Goal: Task Accomplishment & Management: Manage account settings

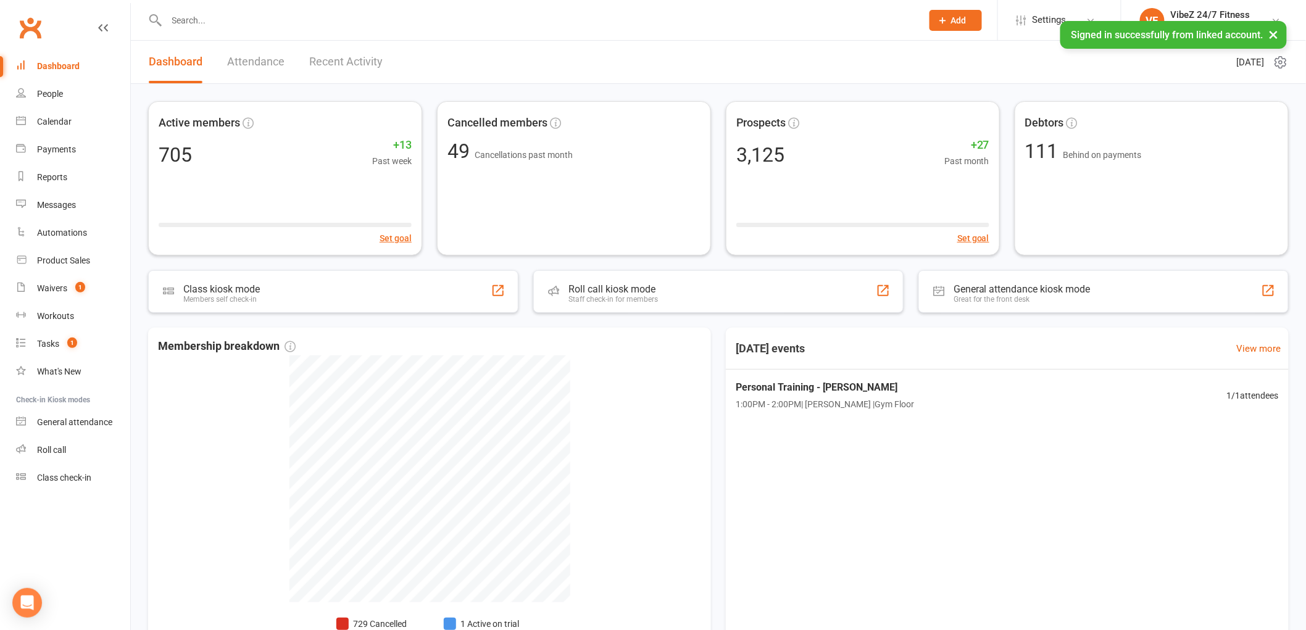
click at [323, 57] on link "Recent Activity" at bounding box center [345, 62] width 73 height 43
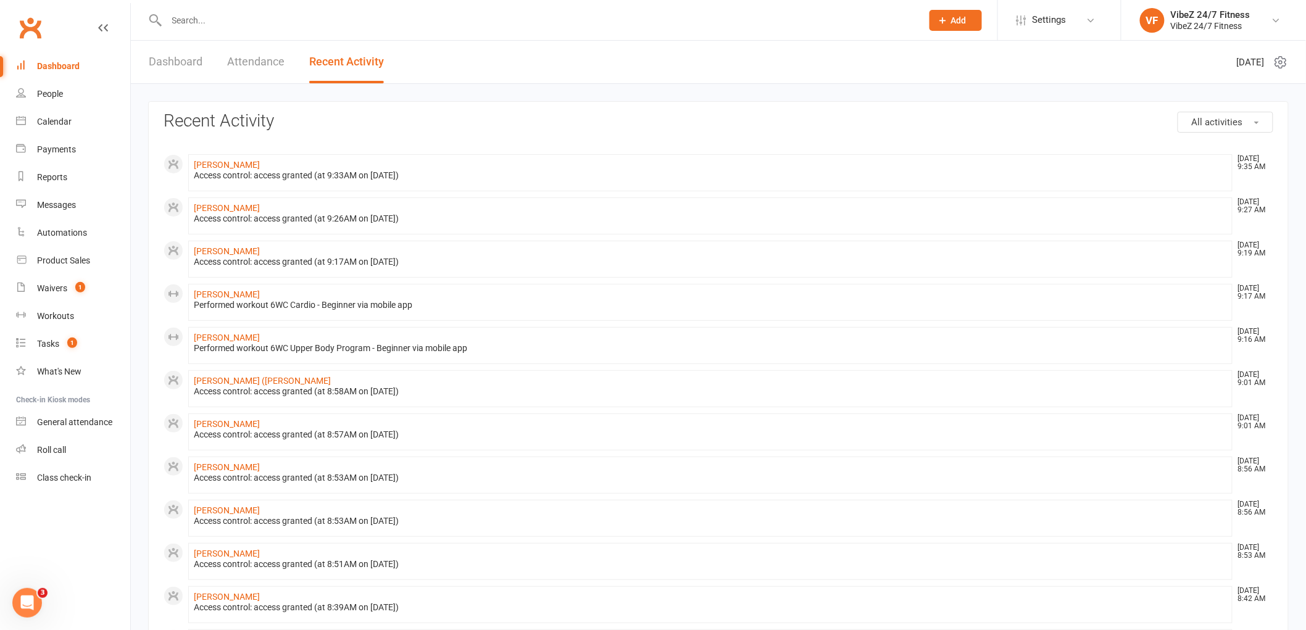
click at [181, 60] on link "Dashboard" at bounding box center [176, 62] width 54 height 43
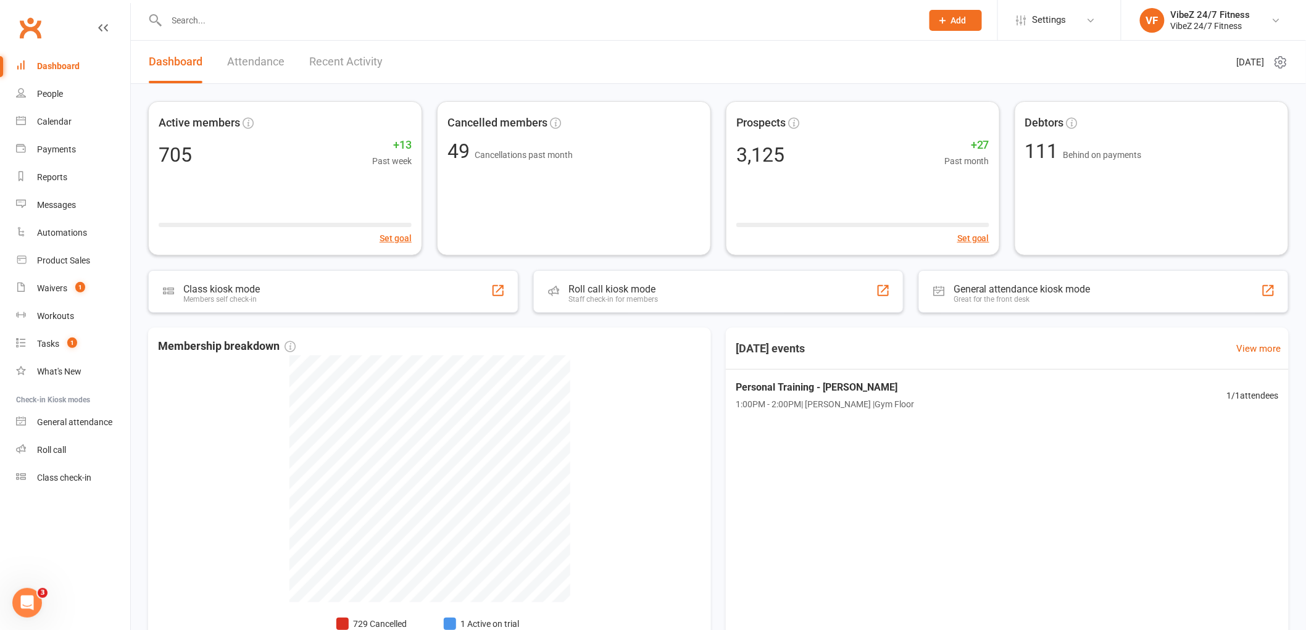
click at [342, 69] on link "Recent Activity" at bounding box center [345, 62] width 73 height 43
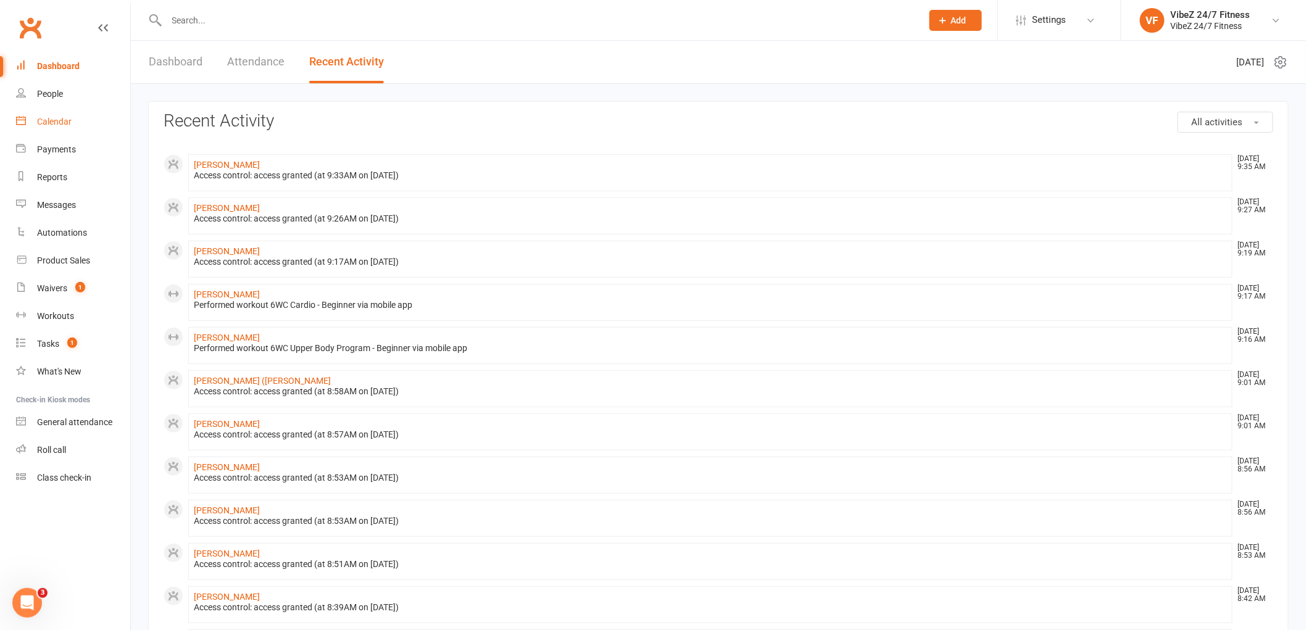
click at [54, 127] on link "Calendar" at bounding box center [73, 122] width 114 height 28
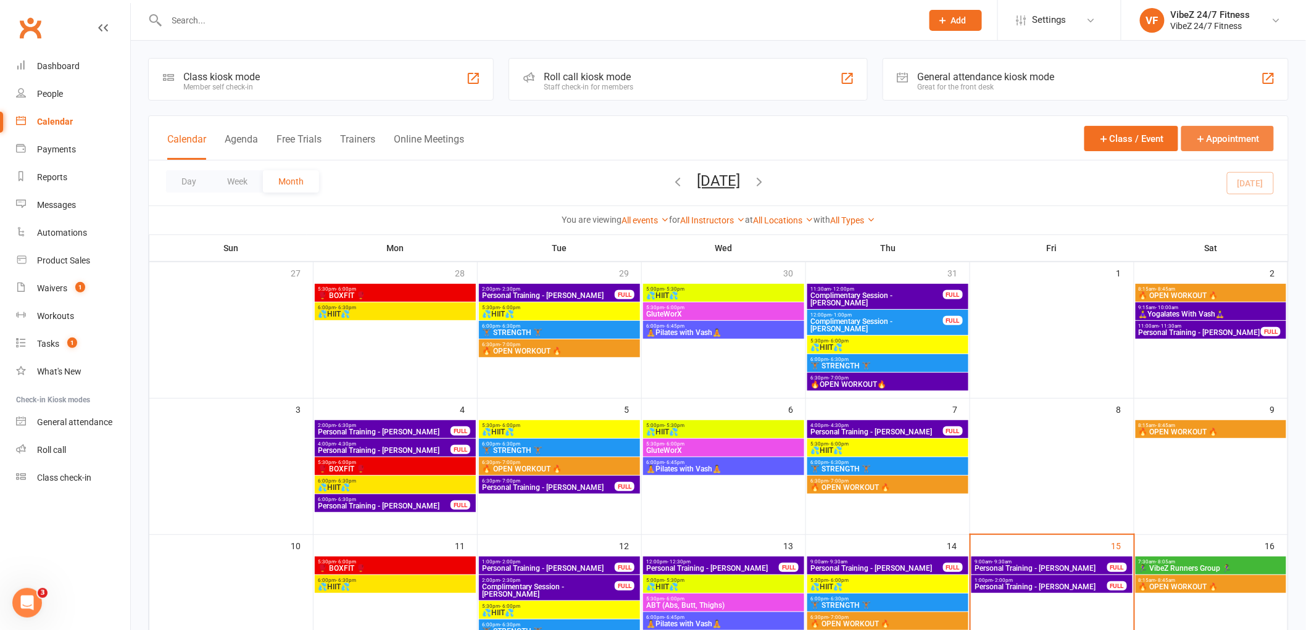
click at [1204, 137] on button "Appointment" at bounding box center [1227, 138] width 93 height 25
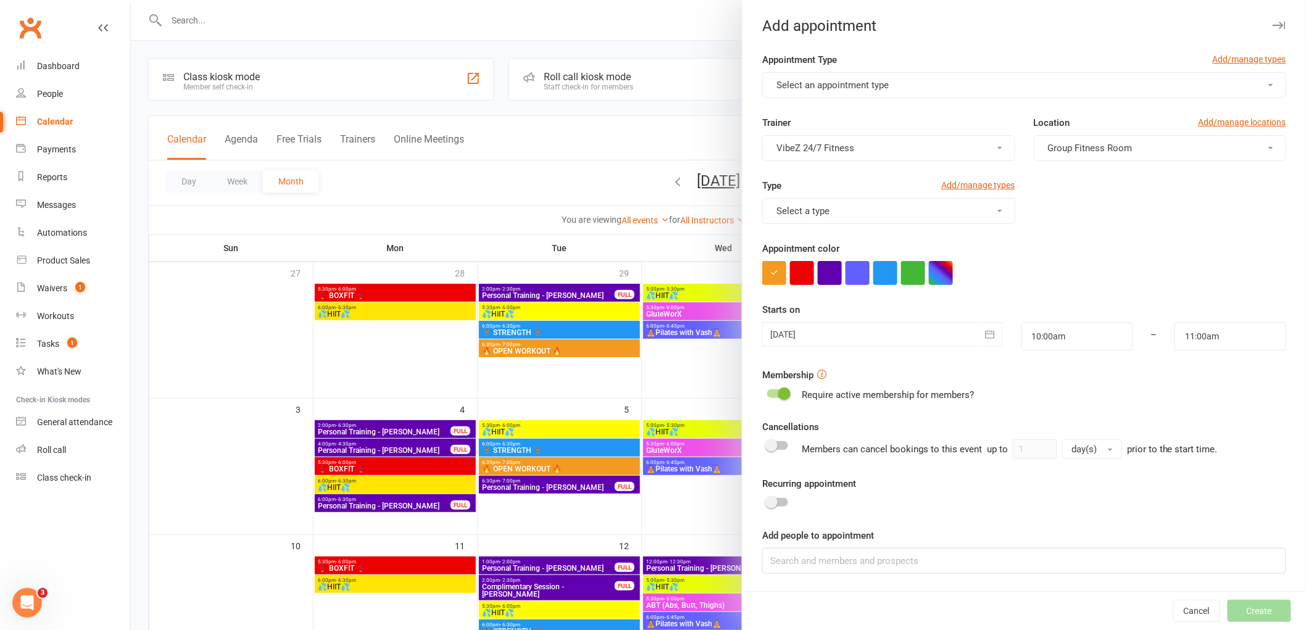
click at [992, 85] on button "Select an appointment type" at bounding box center [1024, 85] width 524 height 26
click at [809, 114] on span "Personal Training" at bounding box center [808, 114] width 72 height 11
type input "10:30am"
click at [963, 147] on button "VibeZ 24/7 Fitness" at bounding box center [888, 148] width 252 height 26
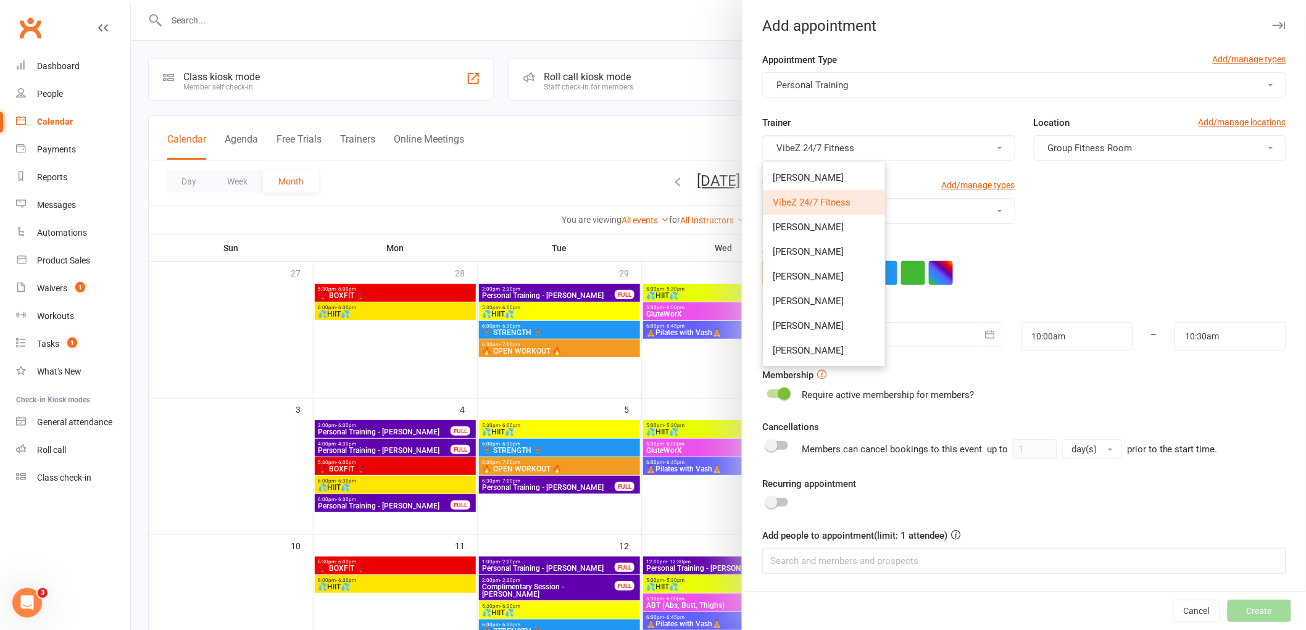
click at [963, 147] on button "VibeZ 24/7 Fitness" at bounding box center [888, 148] width 252 height 26
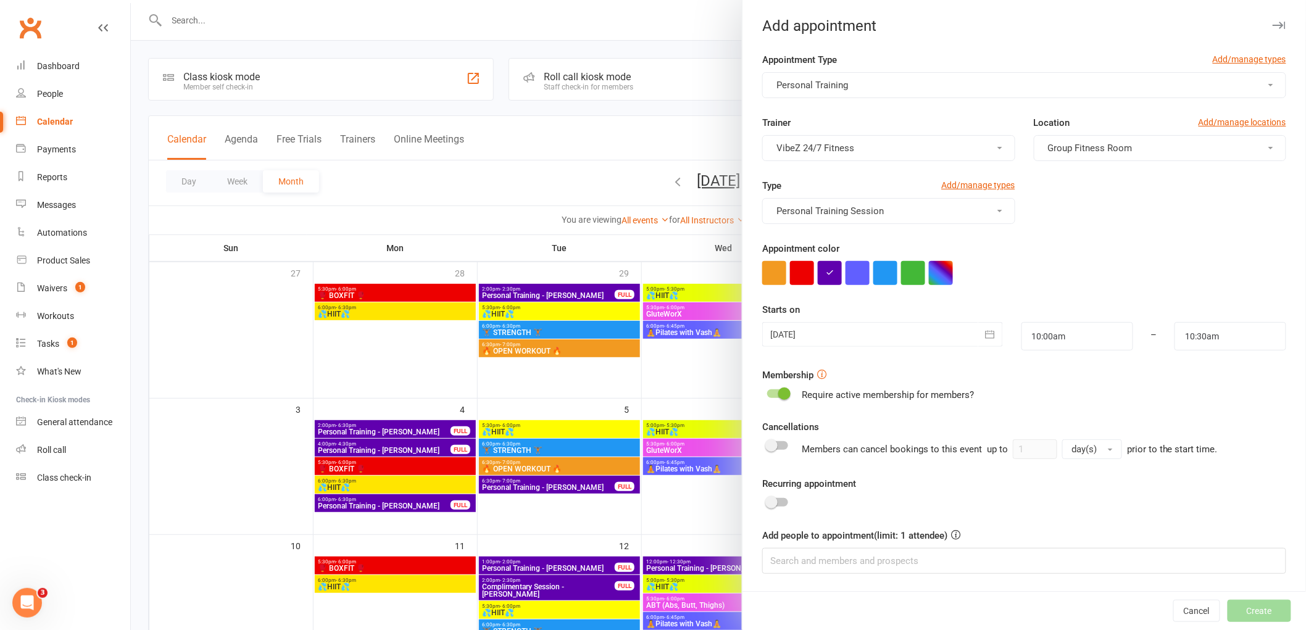
click at [930, 338] on div at bounding box center [882, 334] width 241 height 25
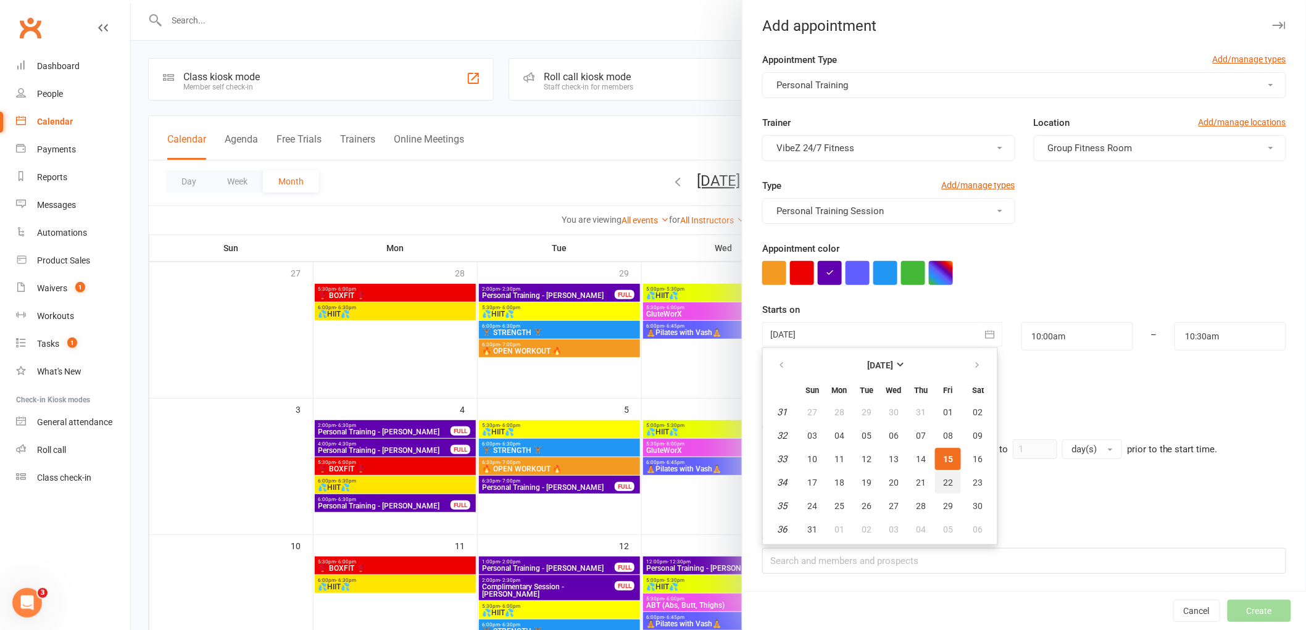
drag, startPoint x: 940, startPoint y: 478, endPoint x: 945, endPoint y: 471, distance: 8.3
click at [943, 478] on span "22" at bounding box center [948, 483] width 10 height 10
type input "[DATE]"
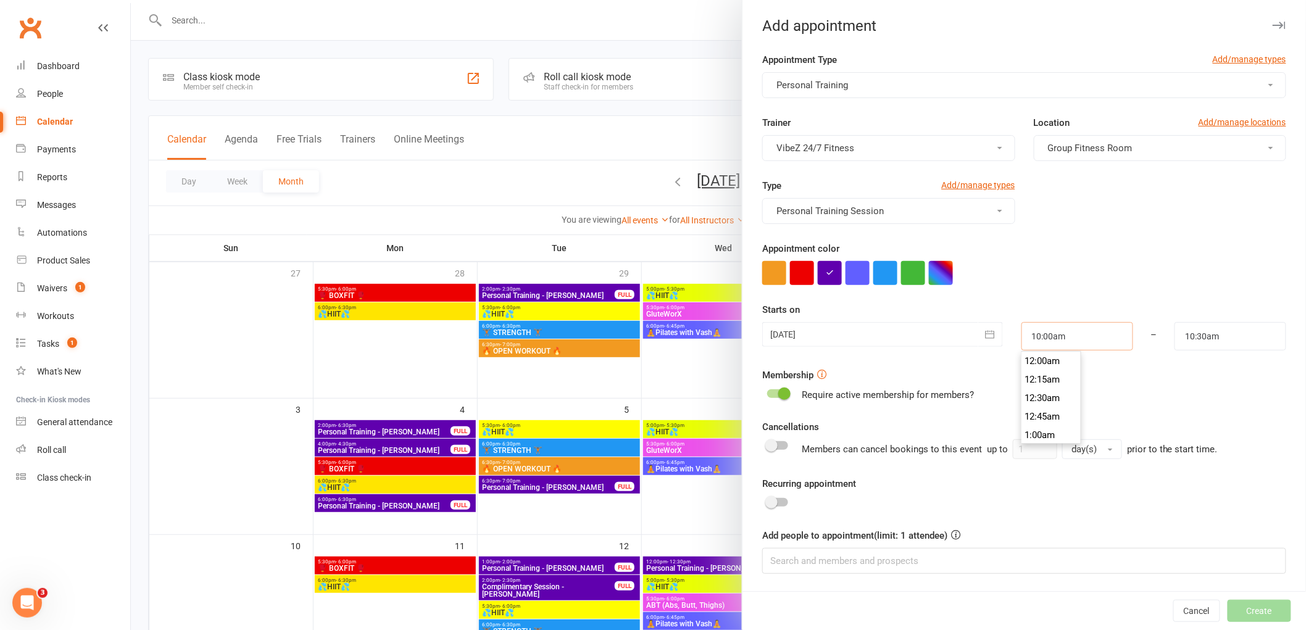
click at [1066, 341] on input "10:00am" at bounding box center [1077, 336] width 112 height 28
type input "9:00am"
click at [1049, 361] on li "9:00am" at bounding box center [1051, 361] width 59 height 19
click at [1230, 337] on input "10:30am" at bounding box center [1230, 336] width 112 height 28
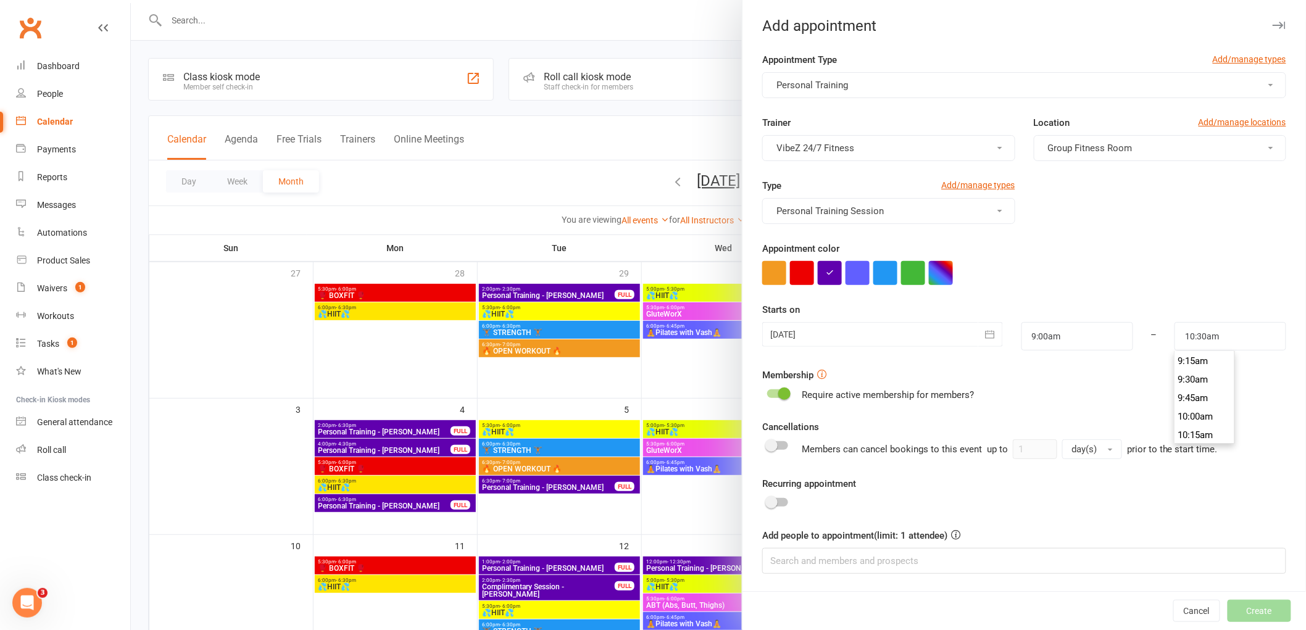
scroll to position [676, 0]
type input "9:30am"
click at [1206, 386] on li "9:30am" at bounding box center [1204, 388] width 59 height 19
click at [864, 554] on input at bounding box center [1024, 561] width 524 height 26
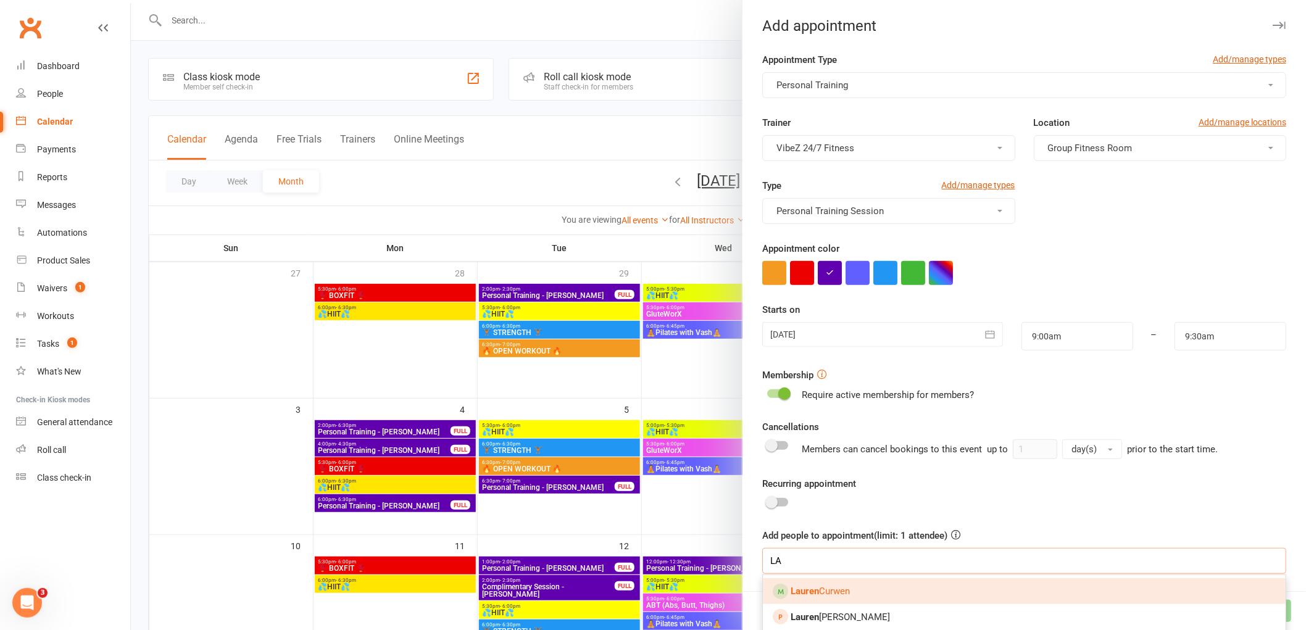
type input "L"
type input "SCOTT WILK"
click at [819, 588] on strong "Scott Wilk" at bounding box center [825, 591] width 71 height 11
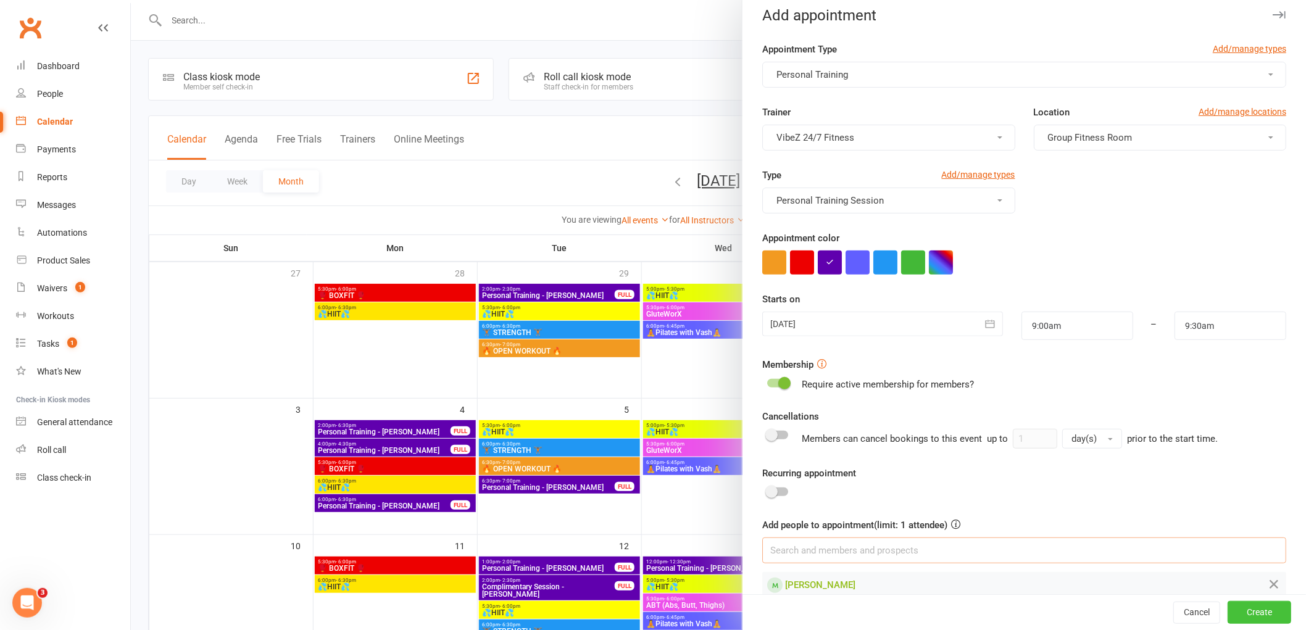
scroll to position [0, 0]
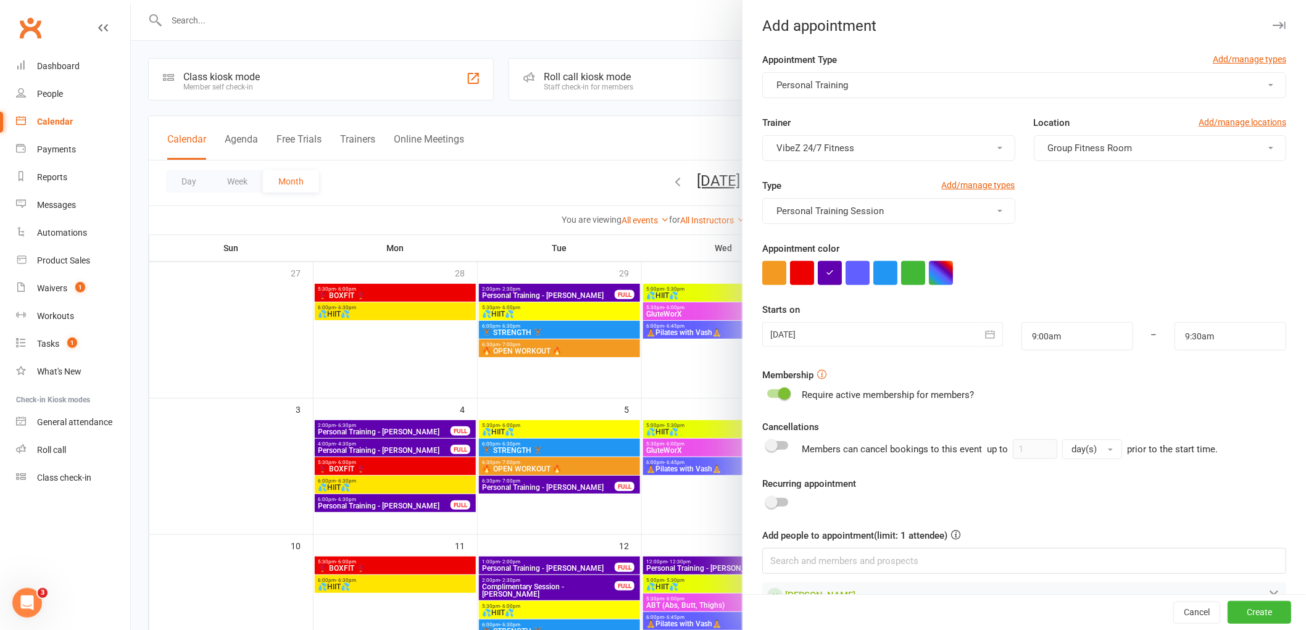
click at [1120, 139] on button "Group Fitness Room" at bounding box center [1159, 148] width 252 height 26
click at [1088, 194] on link "Gym Floor" at bounding box center [1095, 202] width 122 height 25
click at [828, 151] on span "VibeZ 24/7 Fitness" at bounding box center [815, 148] width 78 height 11
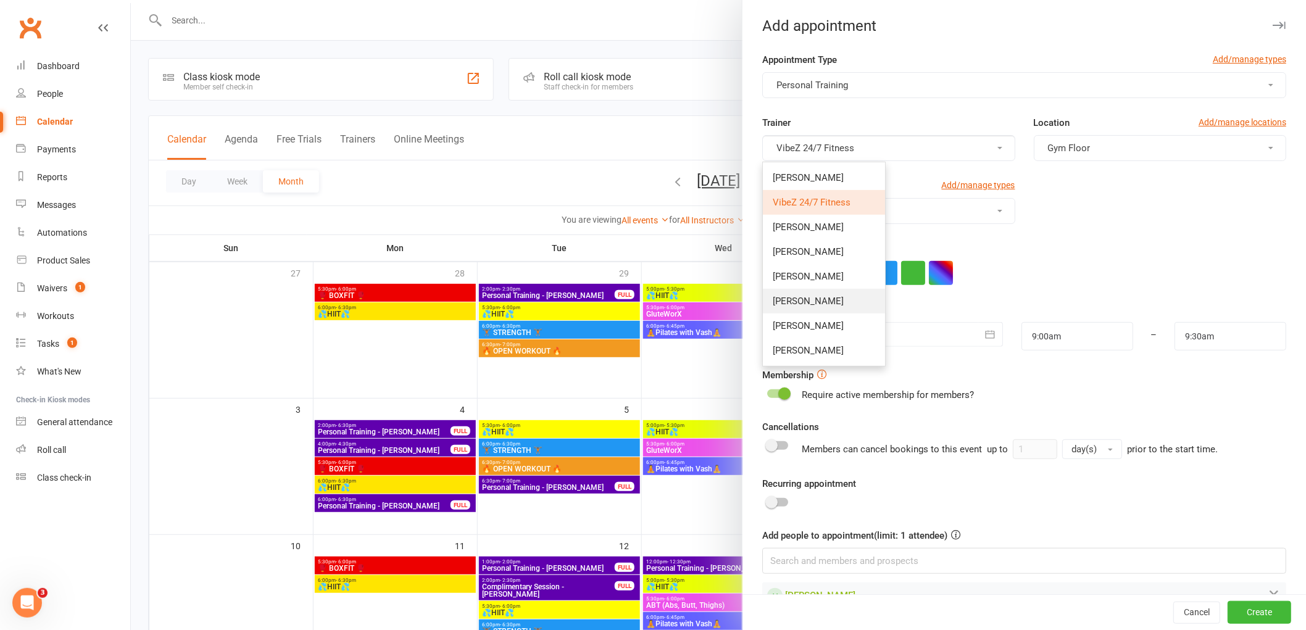
click at [805, 296] on span "[PERSON_NAME]" at bounding box center [807, 301] width 71 height 11
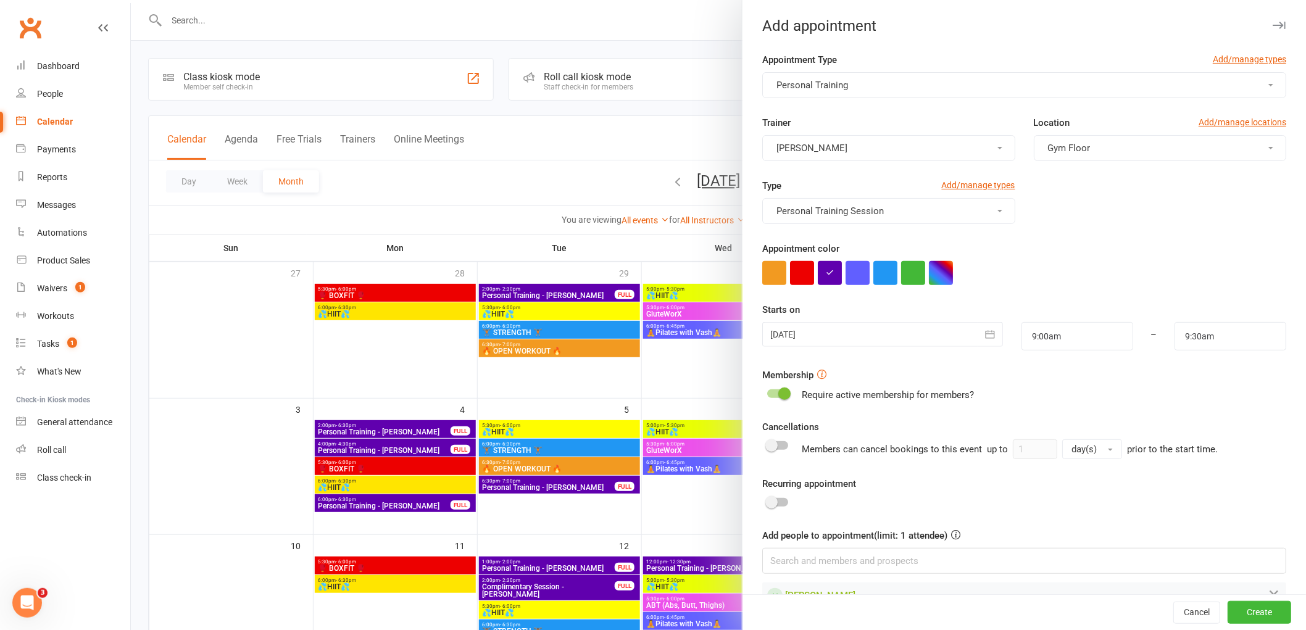
scroll to position [31, 0]
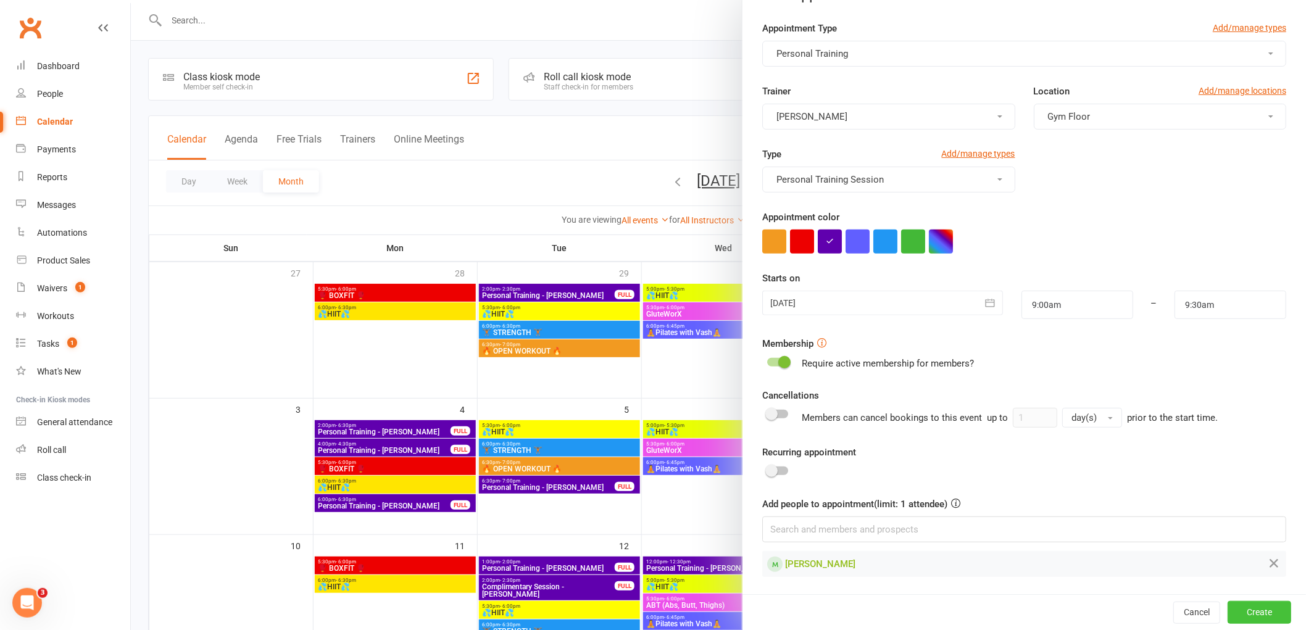
click at [1241, 615] on button "Create" at bounding box center [1259, 612] width 64 height 22
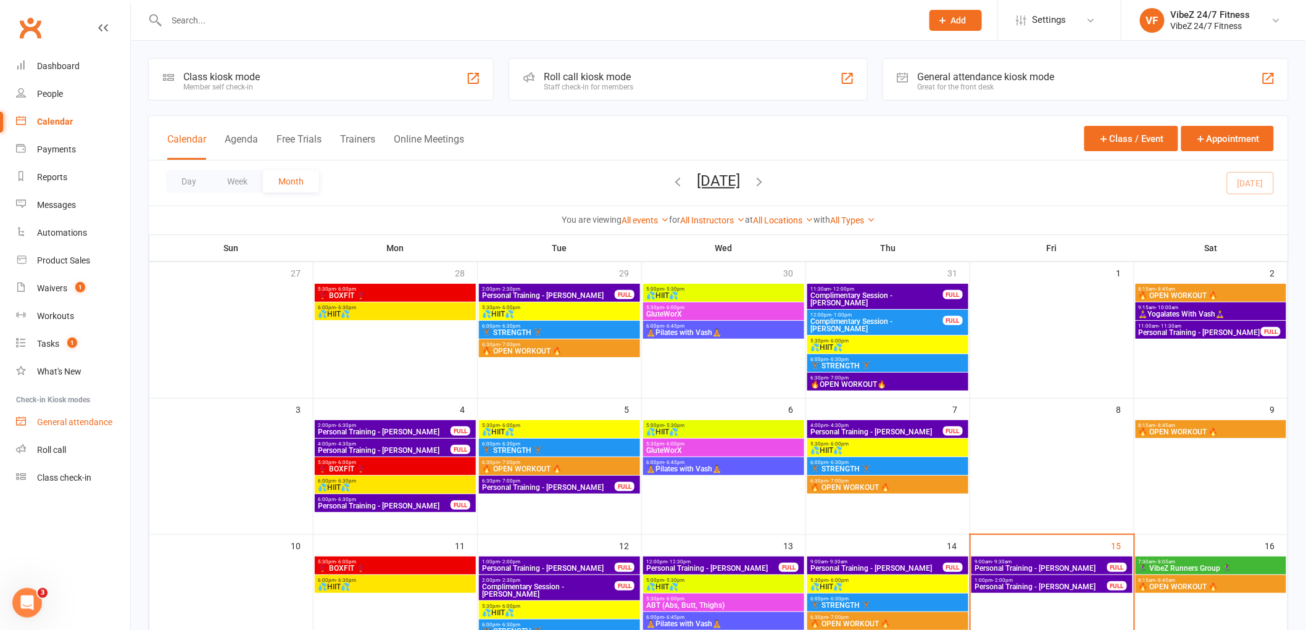
click at [88, 420] on div "General attendance" at bounding box center [74, 422] width 75 height 10
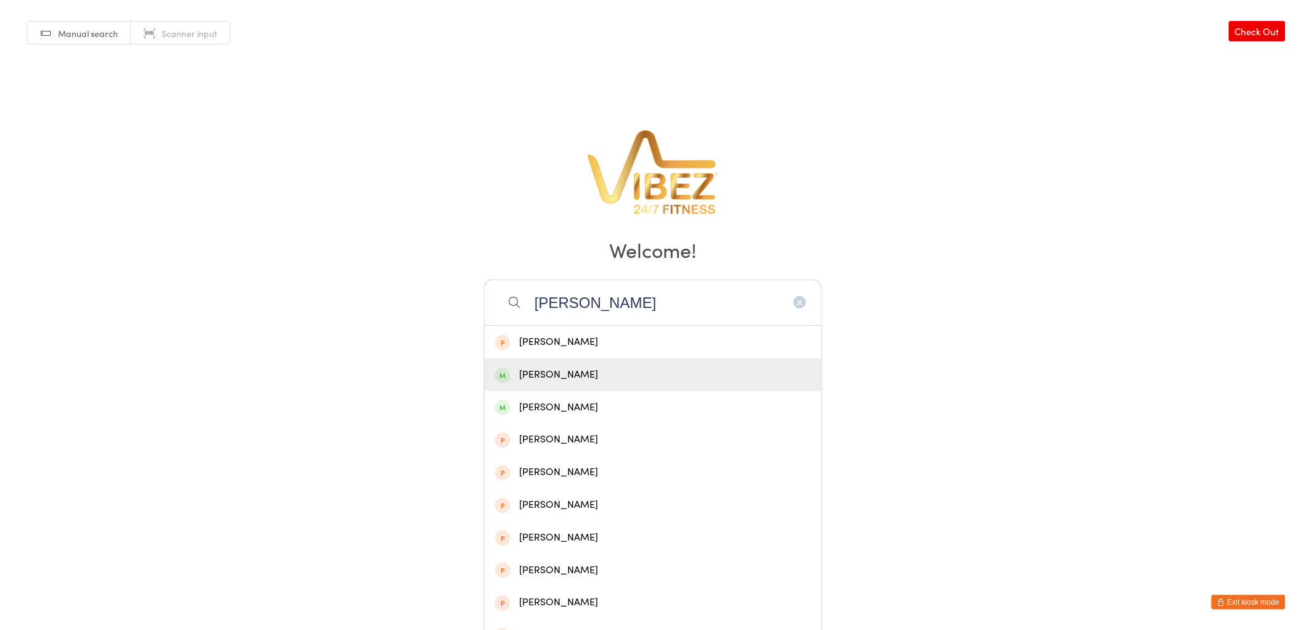
type input "[PERSON_NAME]"
click at [540, 372] on div "Natalie Fenton" at bounding box center [653, 374] width 316 height 17
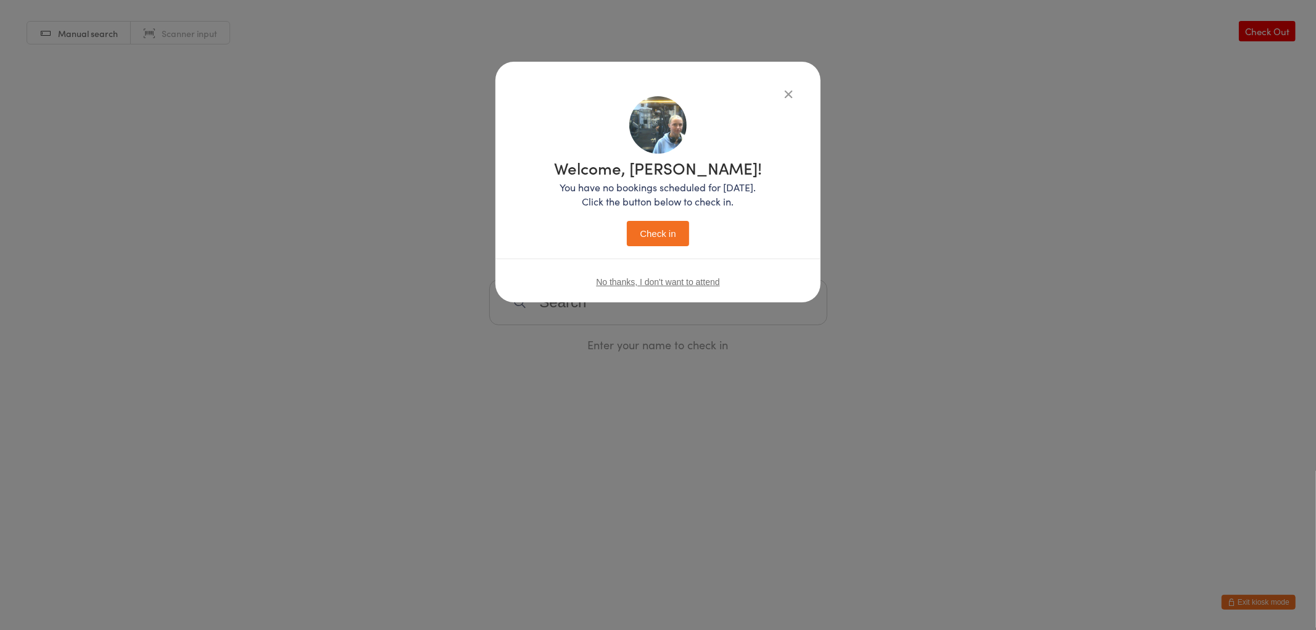
click at [648, 230] on button "Check in" at bounding box center [658, 233] width 62 height 25
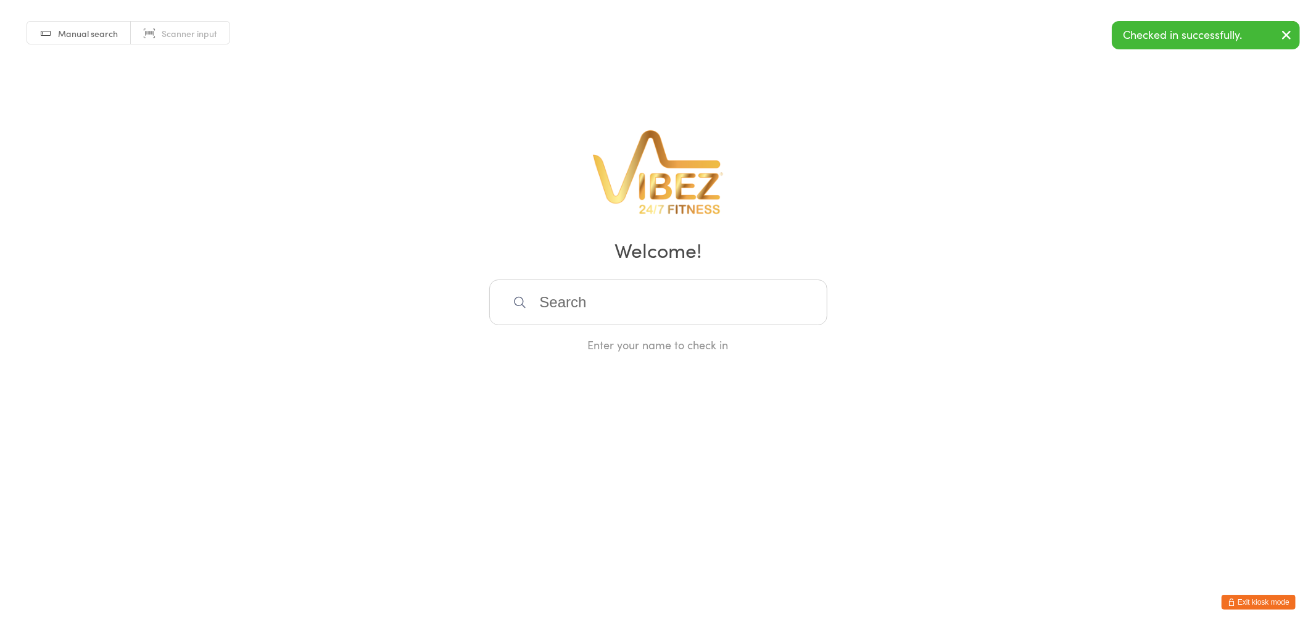
click at [635, 301] on input "search" at bounding box center [658, 302] width 338 height 46
click at [606, 312] on input "search" at bounding box center [658, 302] width 338 height 46
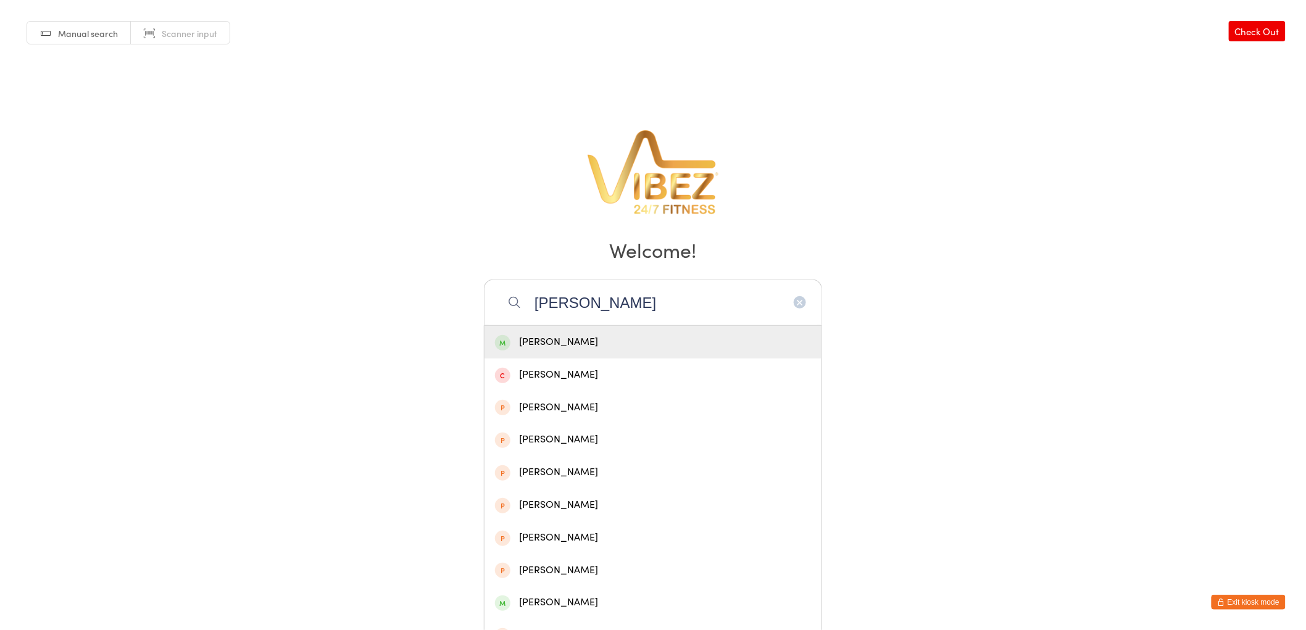
type input "JAMES BA"
click at [558, 329] on div "James Baker" at bounding box center [652, 342] width 337 height 33
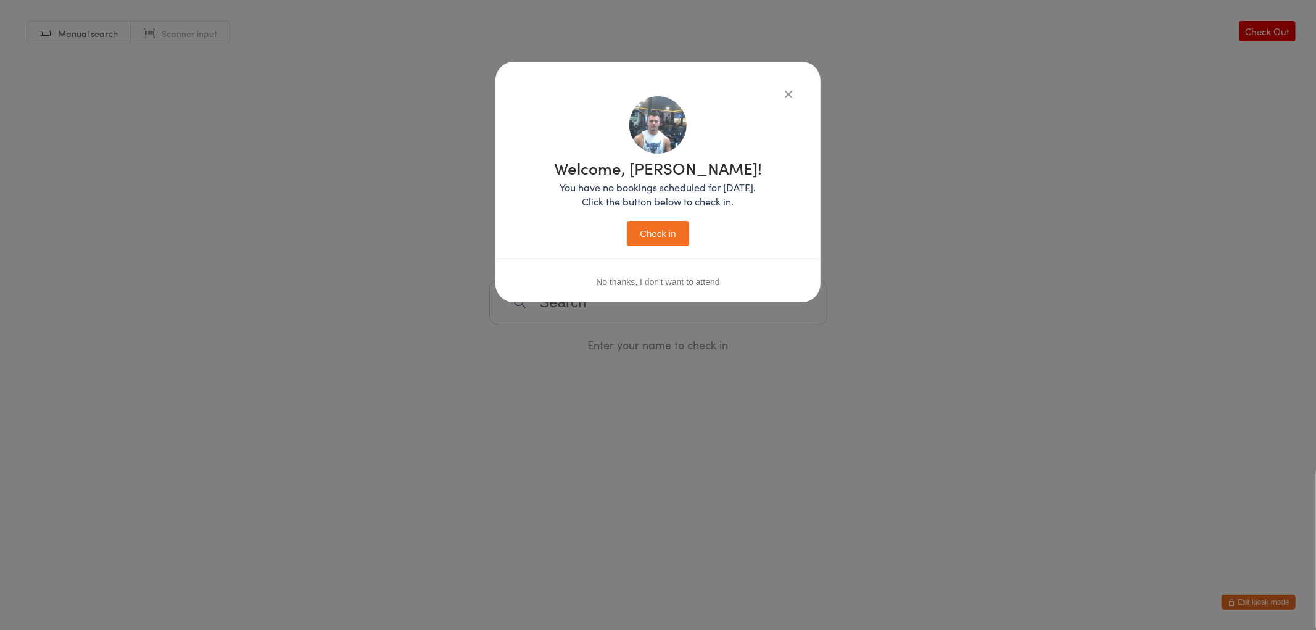
click at [644, 231] on button "Check in" at bounding box center [658, 233] width 62 height 25
click at [595, 294] on input "search" at bounding box center [658, 302] width 338 height 46
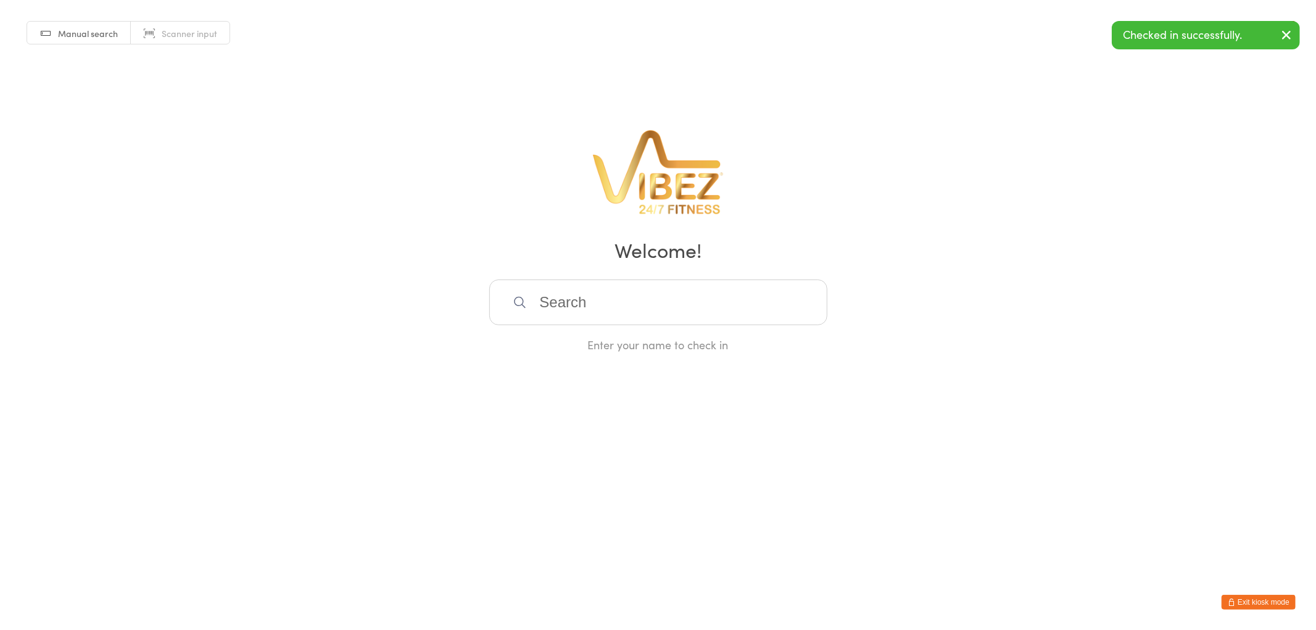
type input "S"
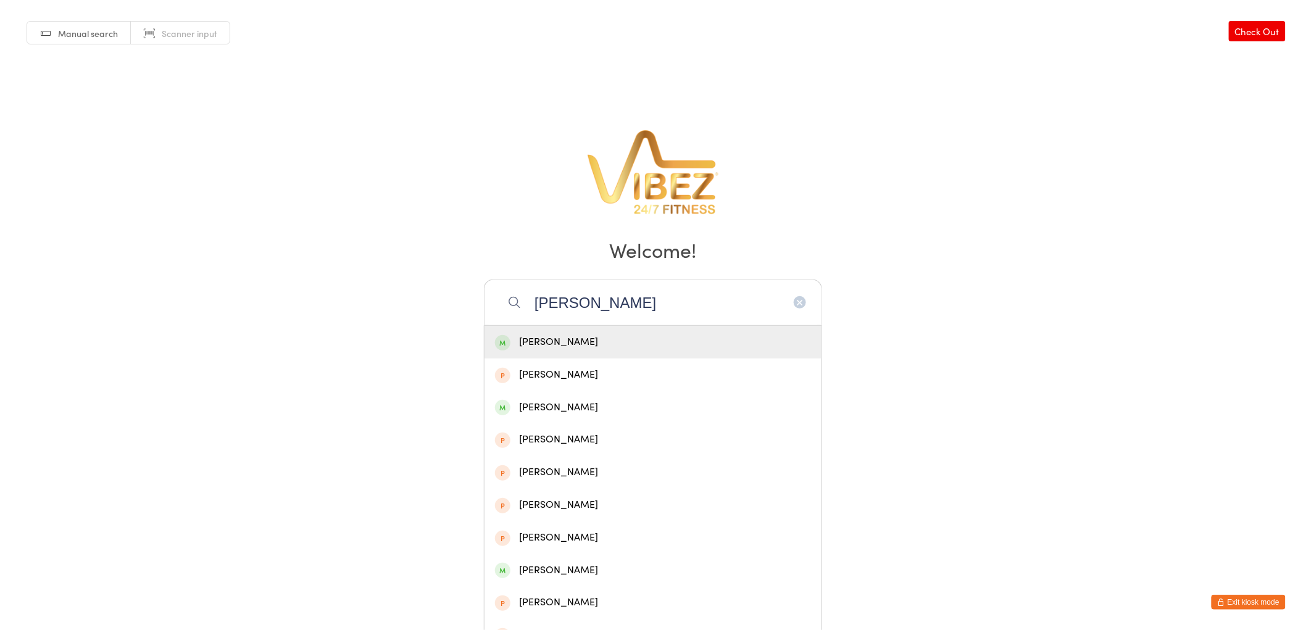
type input "Andrew matr"
click at [577, 342] on div "Andrew Matri" at bounding box center [653, 342] width 316 height 17
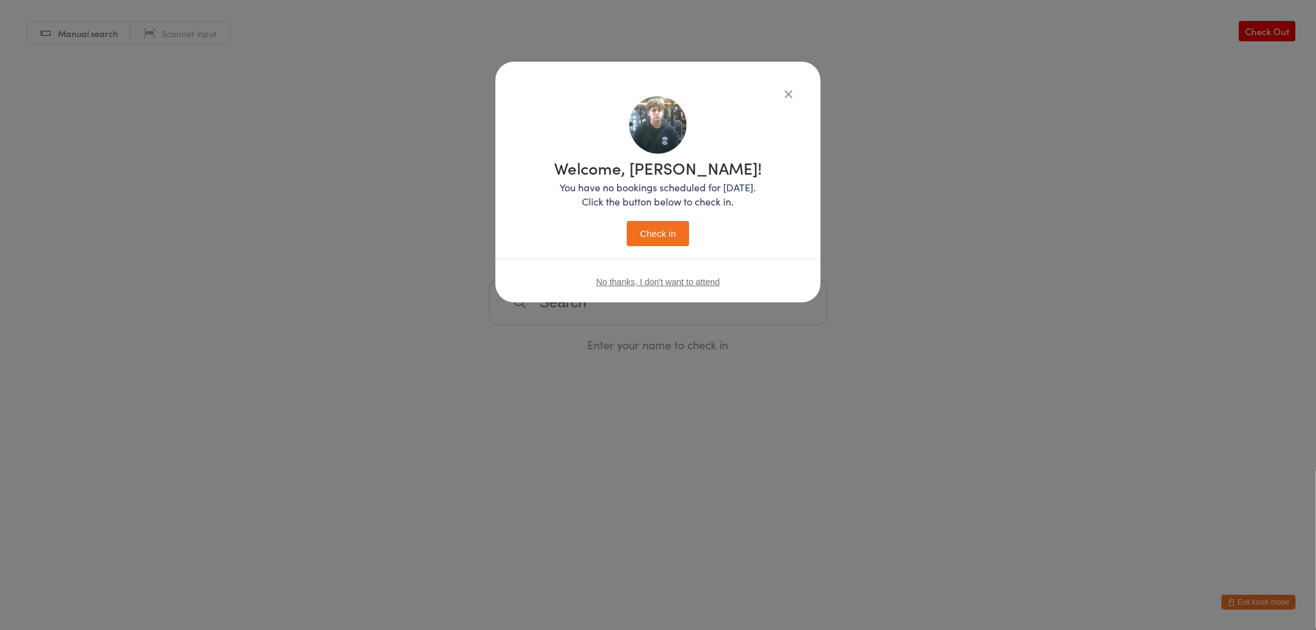
click at [666, 250] on div "Welcome, Andrew! You have no bookings scheduled for today. Click the button bel…" at bounding box center [658, 200] width 276 height 209
click at [668, 247] on div "Welcome, Andrew! You have no bookings scheduled for today. Click the button bel…" at bounding box center [658, 200] width 276 height 209
click at [668, 235] on button "Check in" at bounding box center [658, 233] width 62 height 25
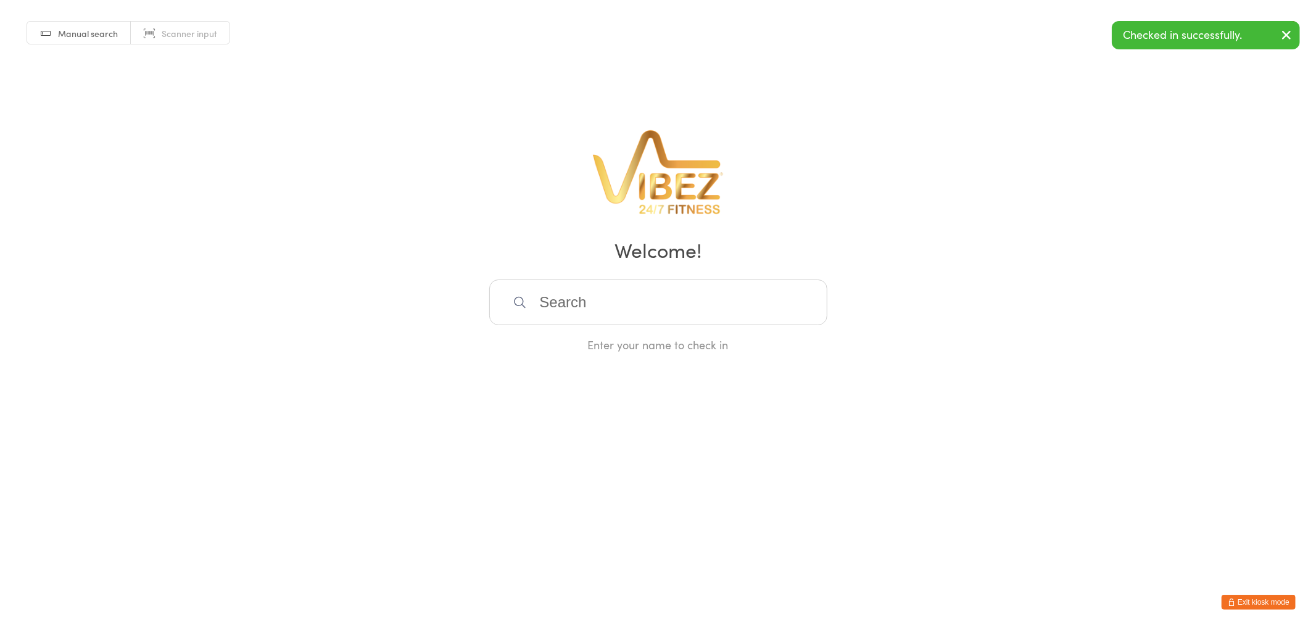
click at [609, 321] on input "search" at bounding box center [658, 302] width 338 height 46
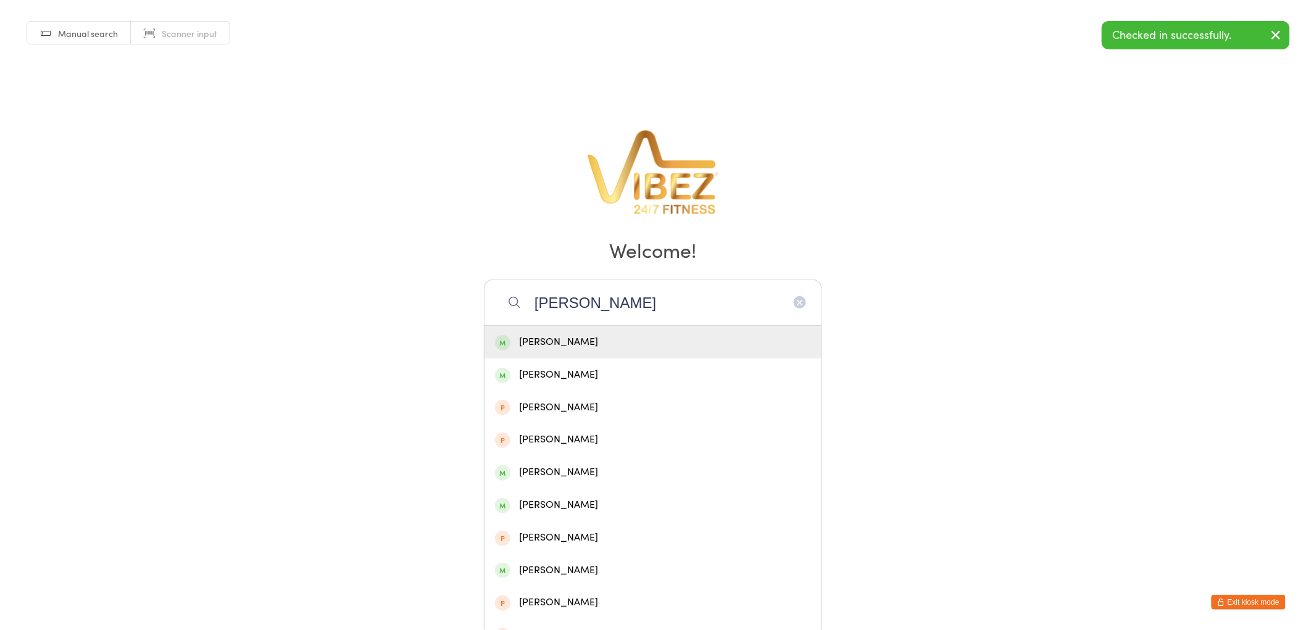
type input "tooley"
click at [516, 347] on div "[PERSON_NAME]" at bounding box center [653, 342] width 316 height 17
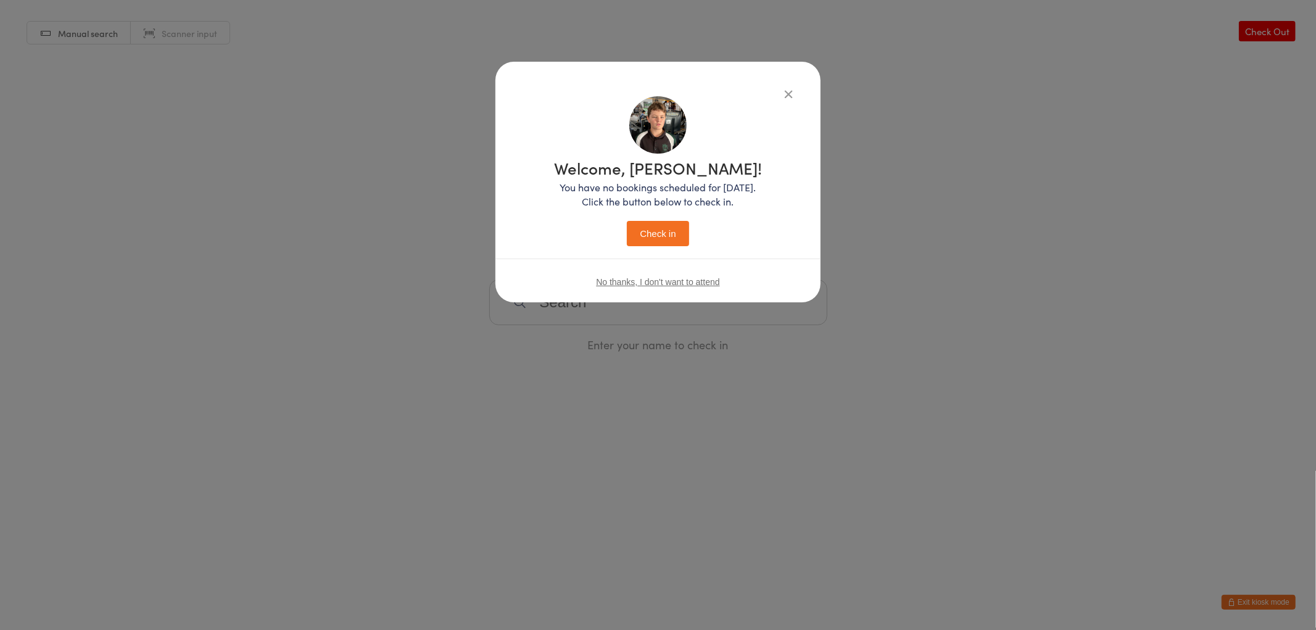
click at [649, 231] on button "Check in" at bounding box center [658, 233] width 62 height 25
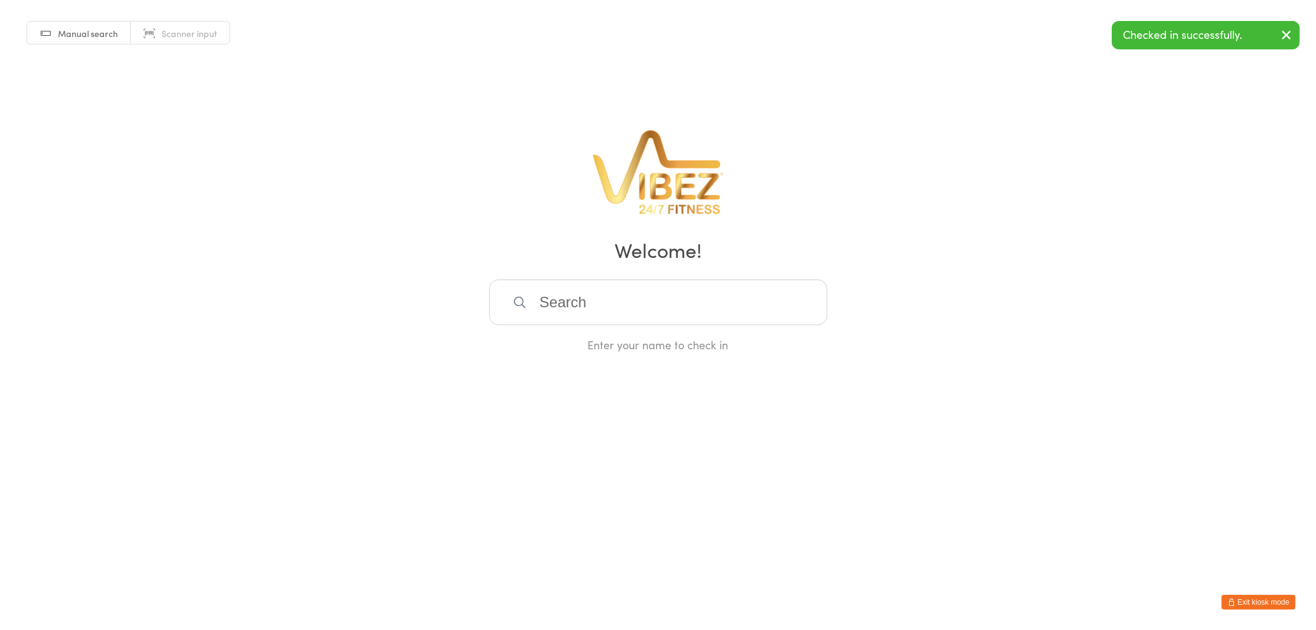
click at [637, 298] on input "search" at bounding box center [658, 302] width 338 height 46
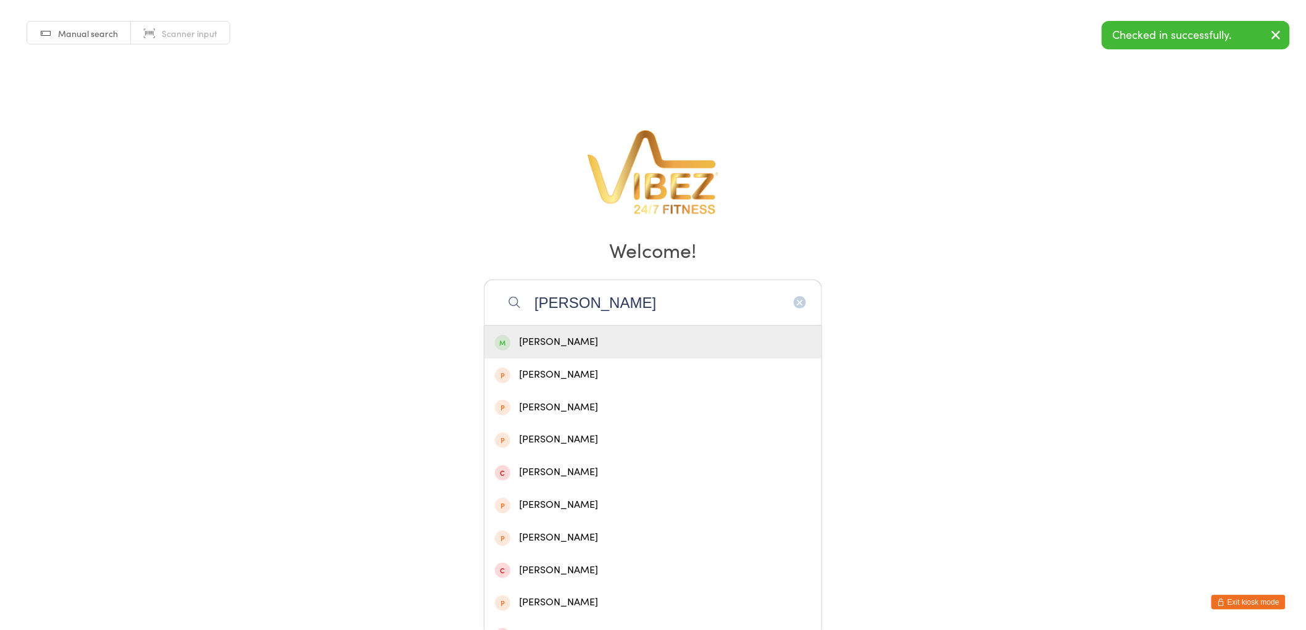
type input "larry g"
click at [554, 346] on div "[PERSON_NAME]" at bounding box center [653, 342] width 316 height 17
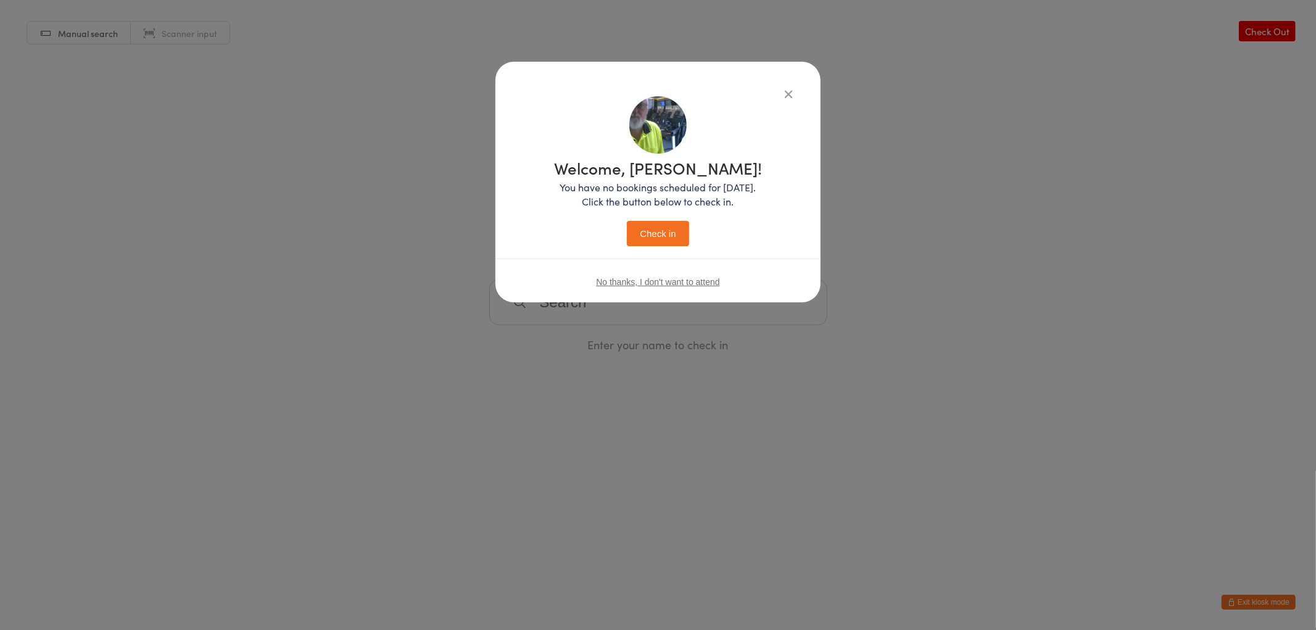
click at [686, 235] on button "Check in" at bounding box center [658, 233] width 62 height 25
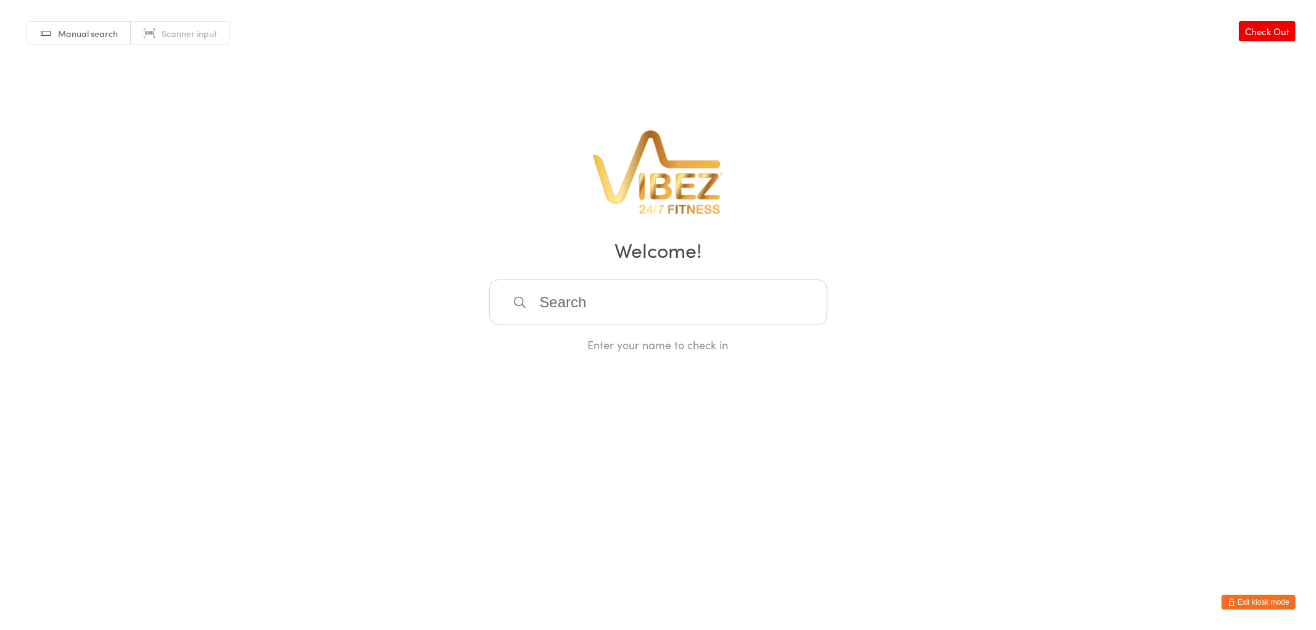
click at [1281, 597] on button "Exit kiosk mode" at bounding box center [1259, 602] width 74 height 15
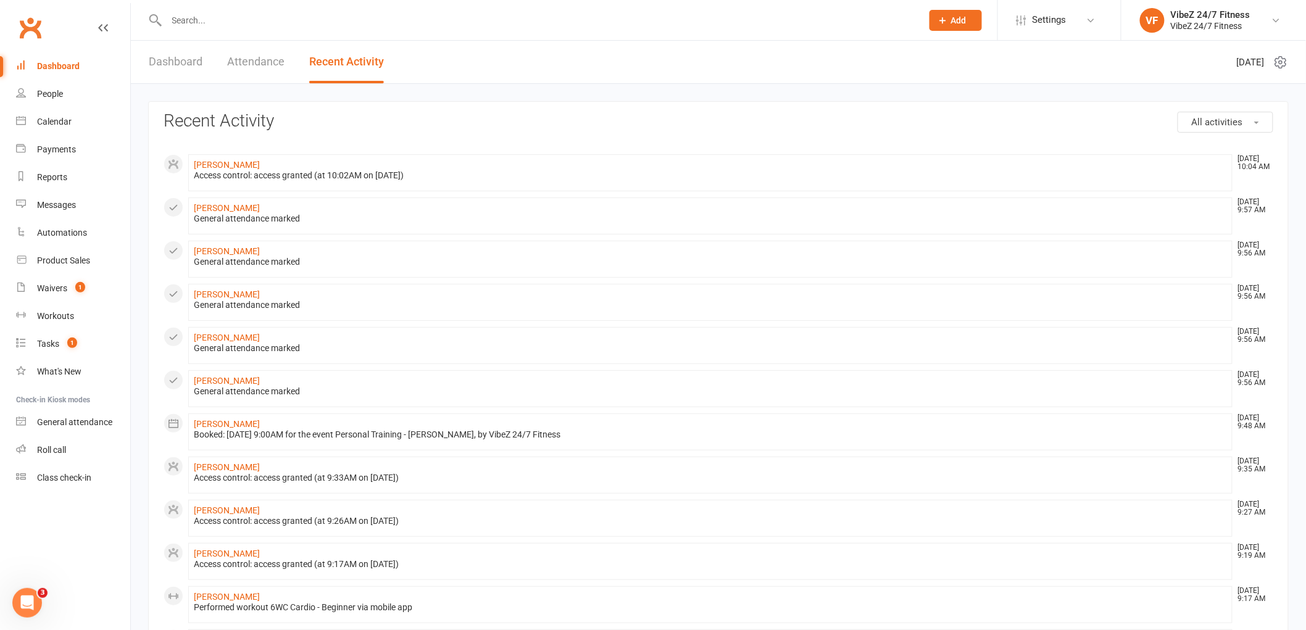
click at [157, 64] on link "Dashboard" at bounding box center [176, 62] width 54 height 43
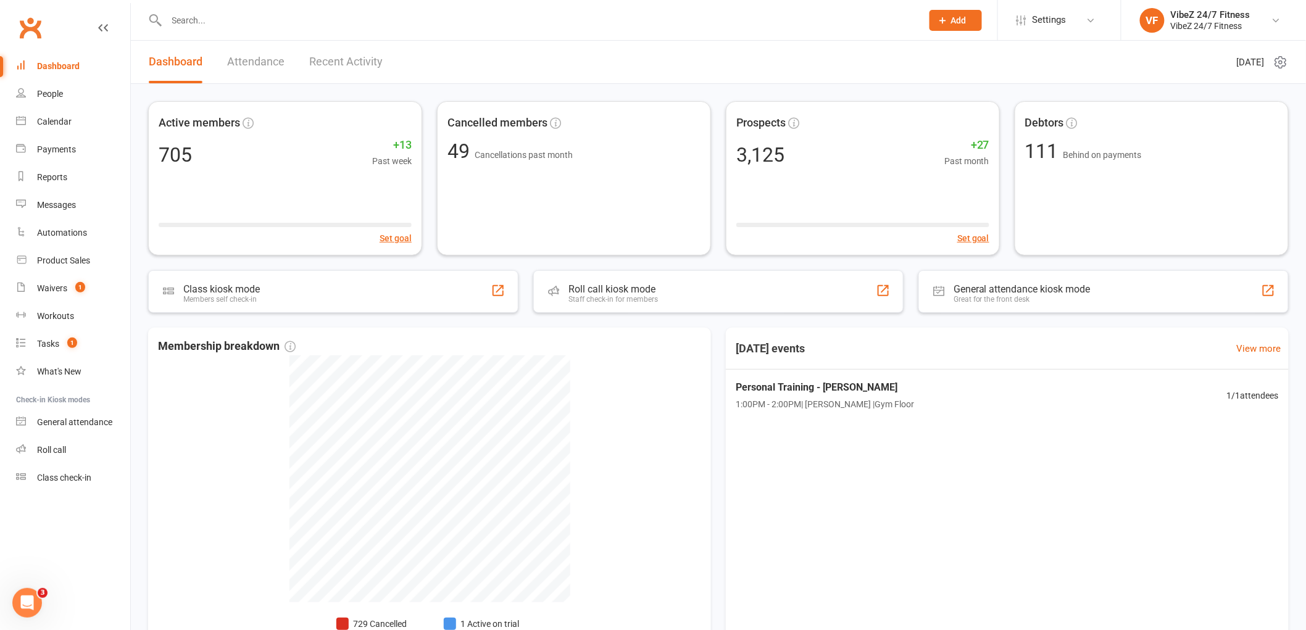
click at [362, 45] on link "Recent Activity" at bounding box center [345, 62] width 73 height 43
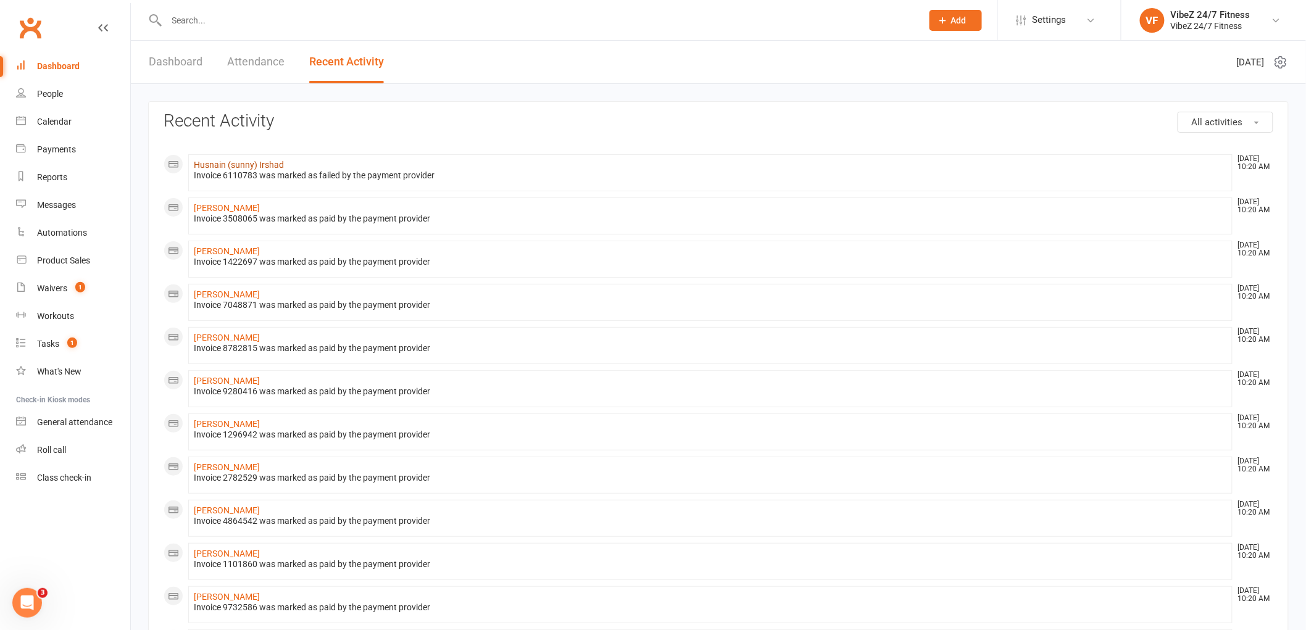
click at [262, 163] on link "Husnain (sunny) Irshad" at bounding box center [239, 165] width 90 height 10
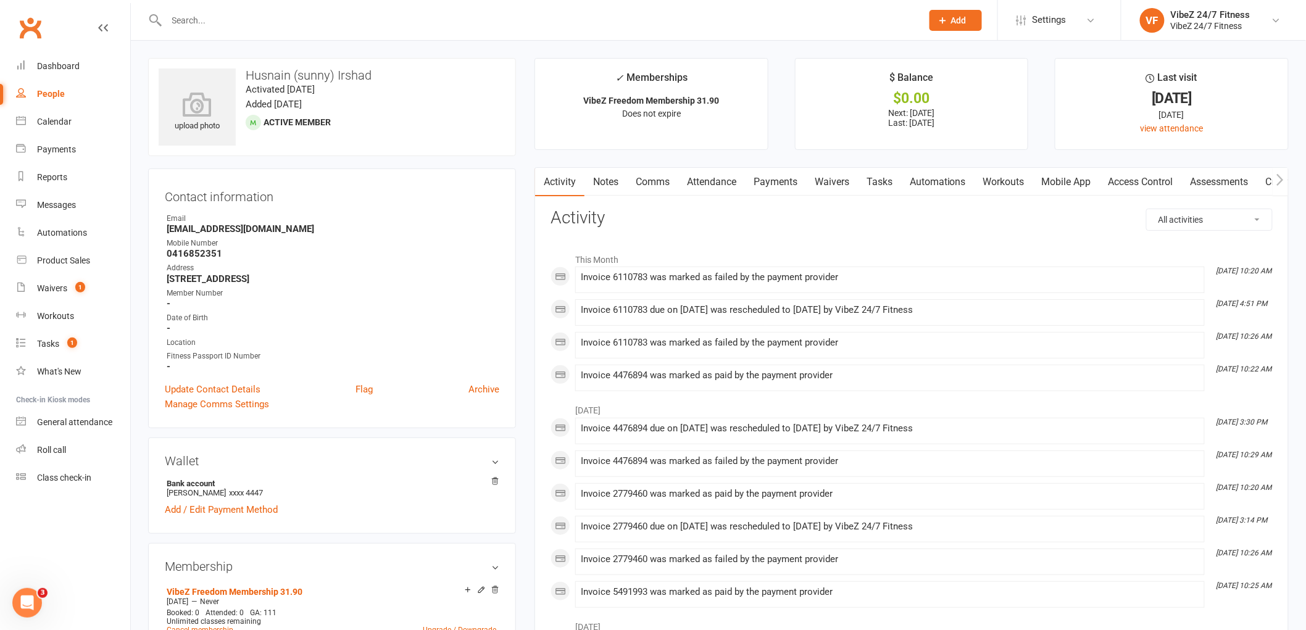
click at [759, 184] on link "Payments" at bounding box center [775, 182] width 61 height 28
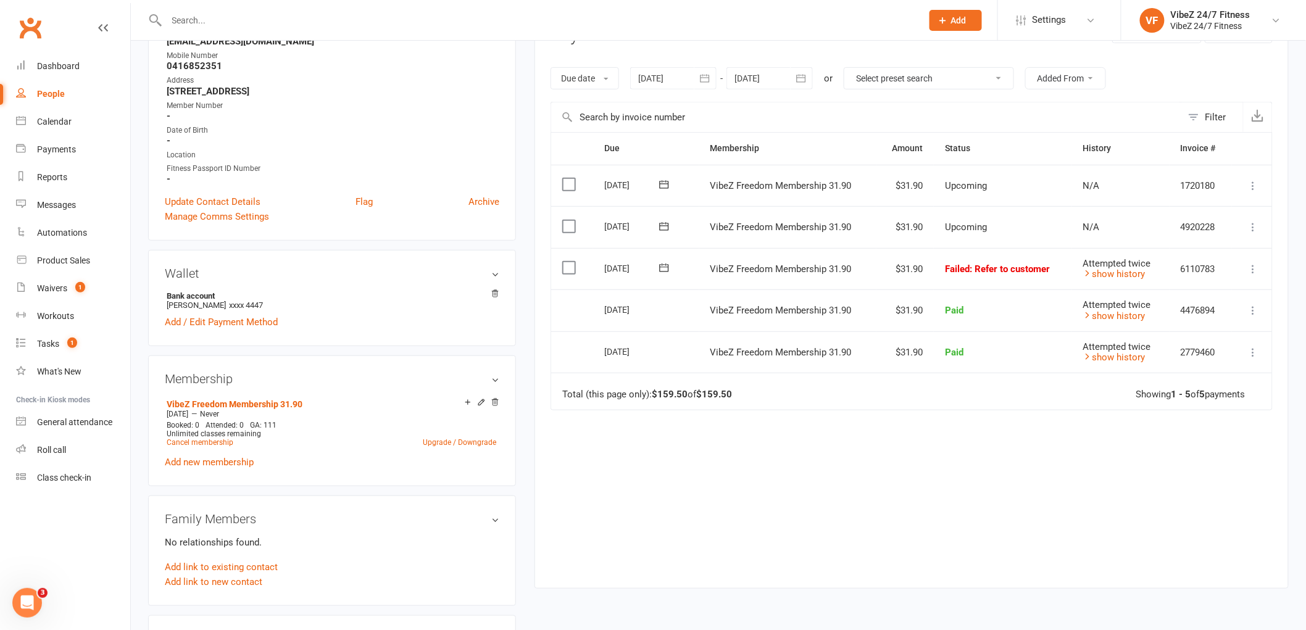
scroll to position [205, 0]
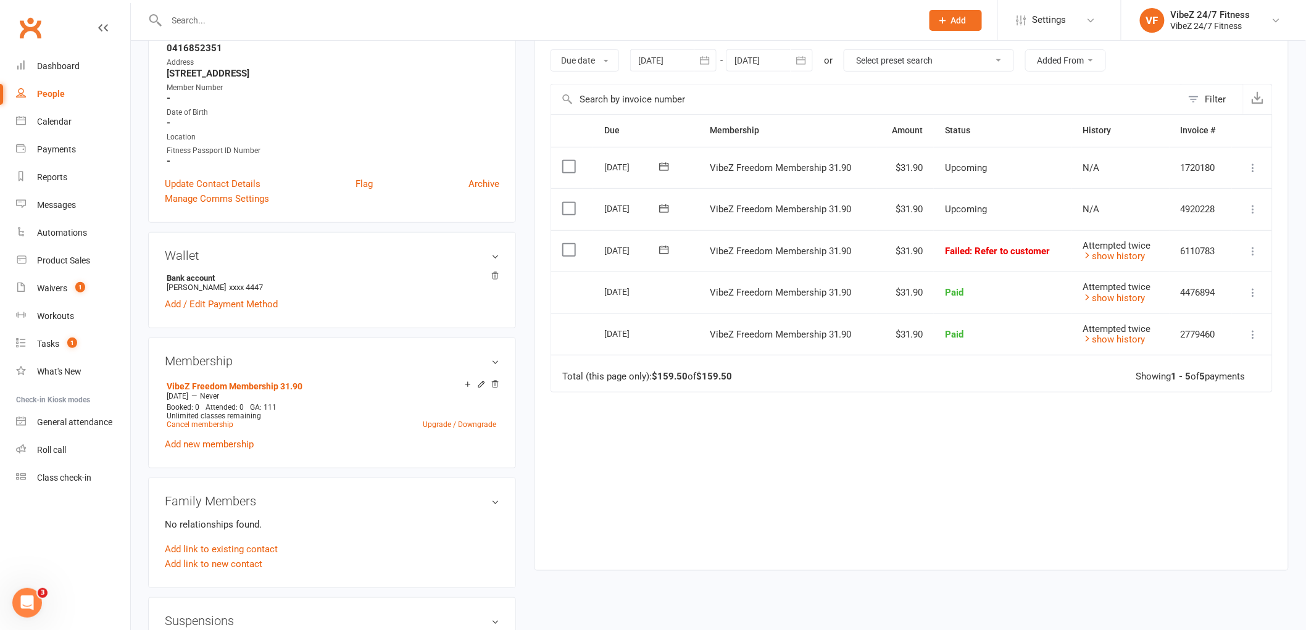
click at [655, 248] on button at bounding box center [664, 250] width 25 height 13
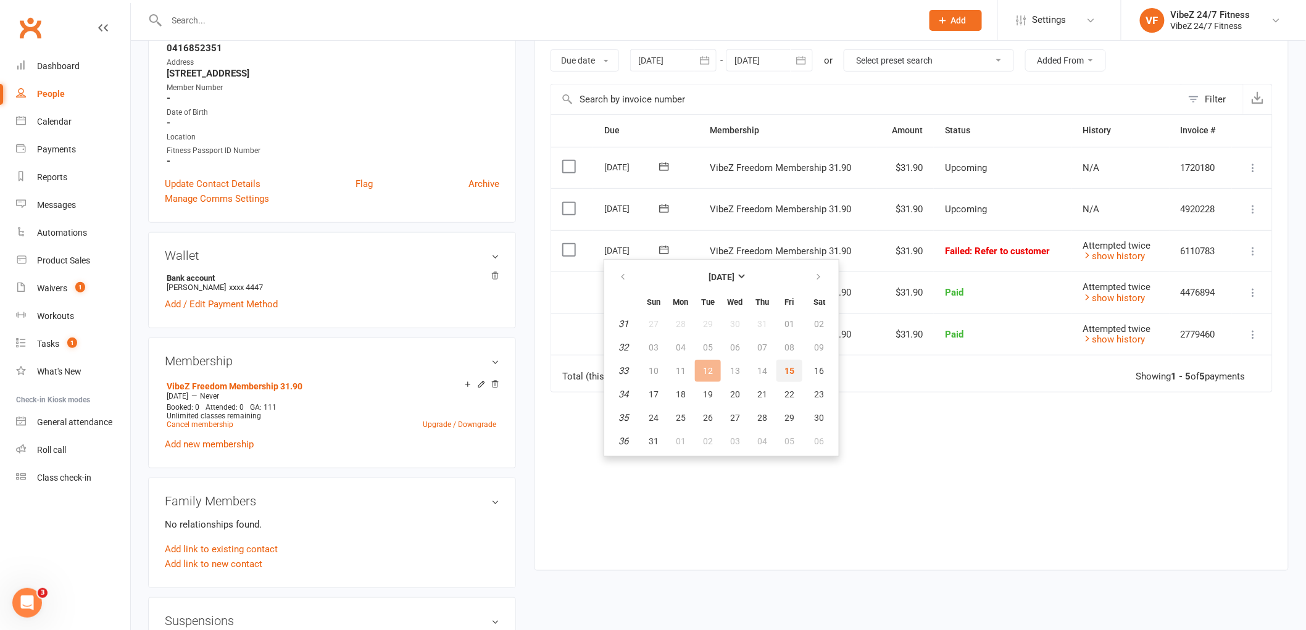
click at [784, 372] on span "15" at bounding box center [789, 371] width 10 height 10
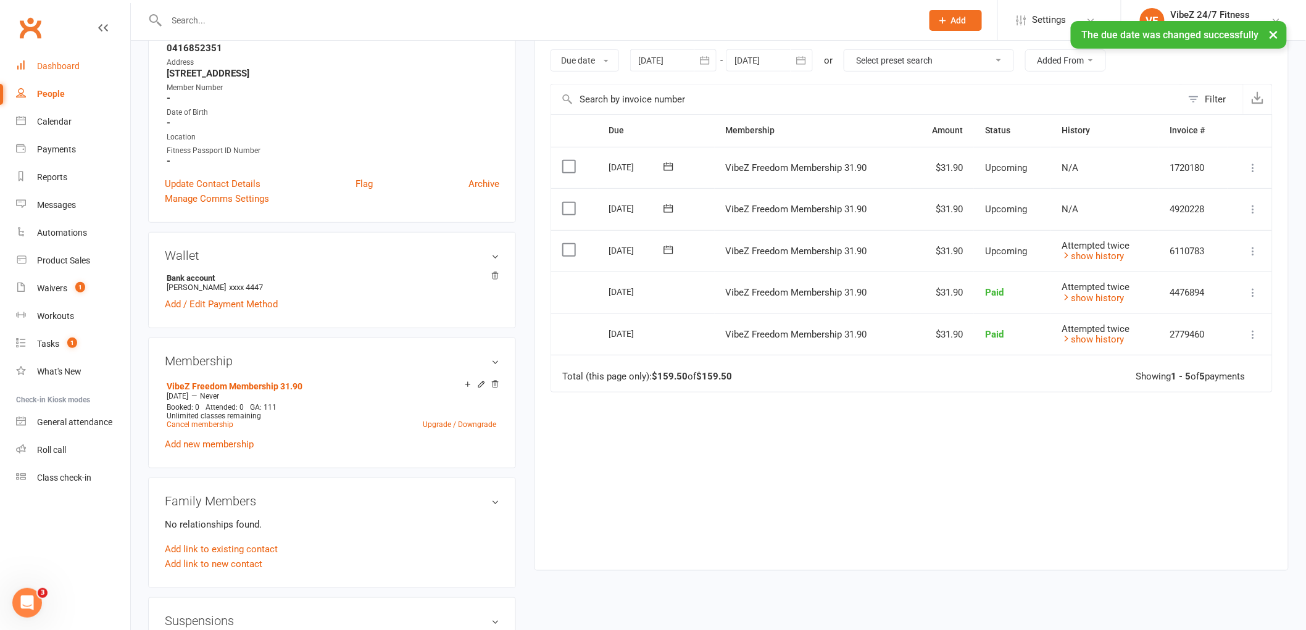
click at [57, 59] on link "Dashboard" at bounding box center [73, 66] width 114 height 28
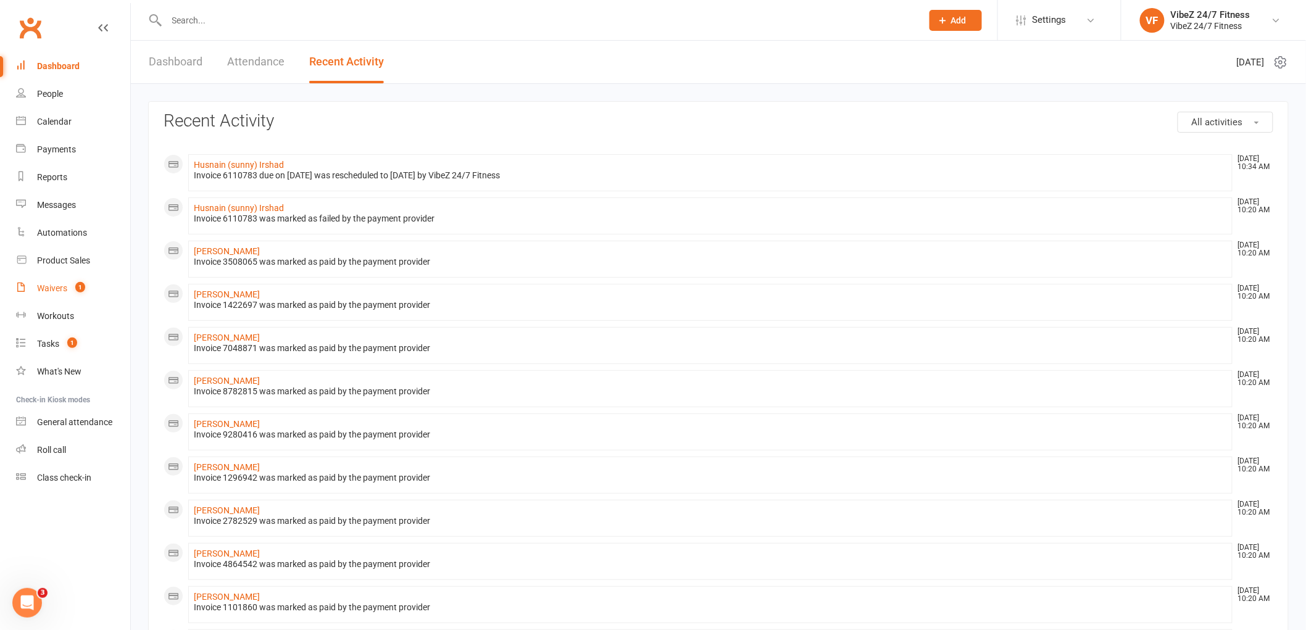
click at [64, 288] on div "Waivers" at bounding box center [52, 288] width 30 height 10
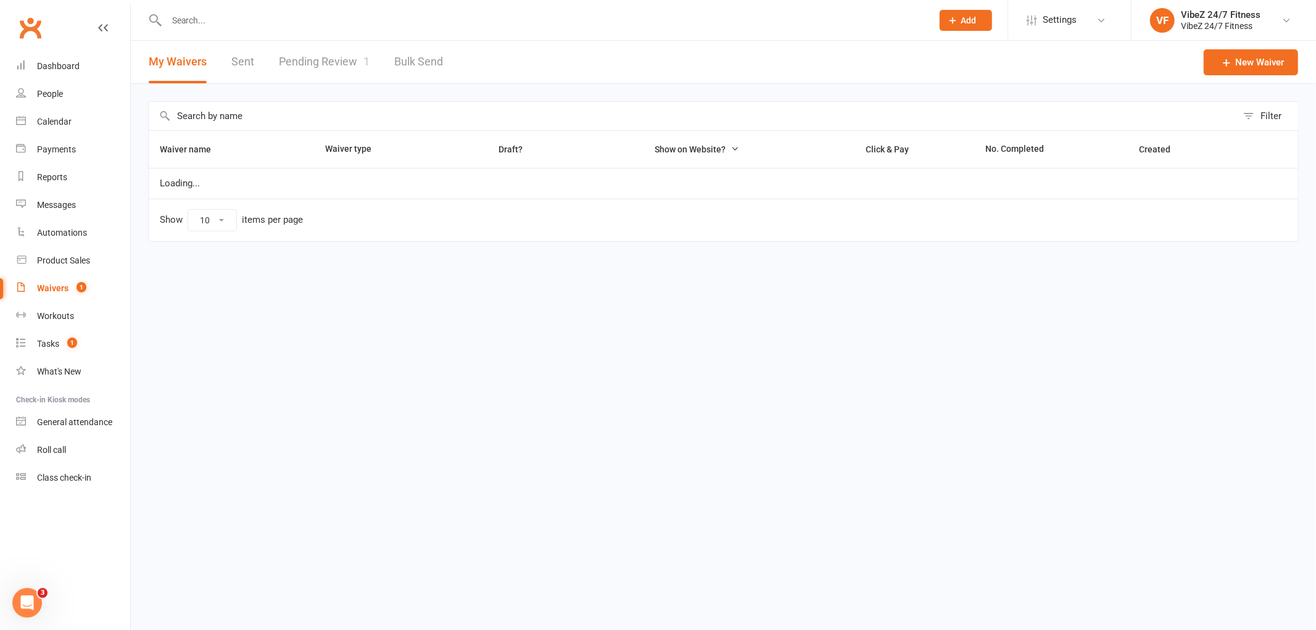
click at [346, 65] on link "Pending Review 1" at bounding box center [324, 62] width 91 height 43
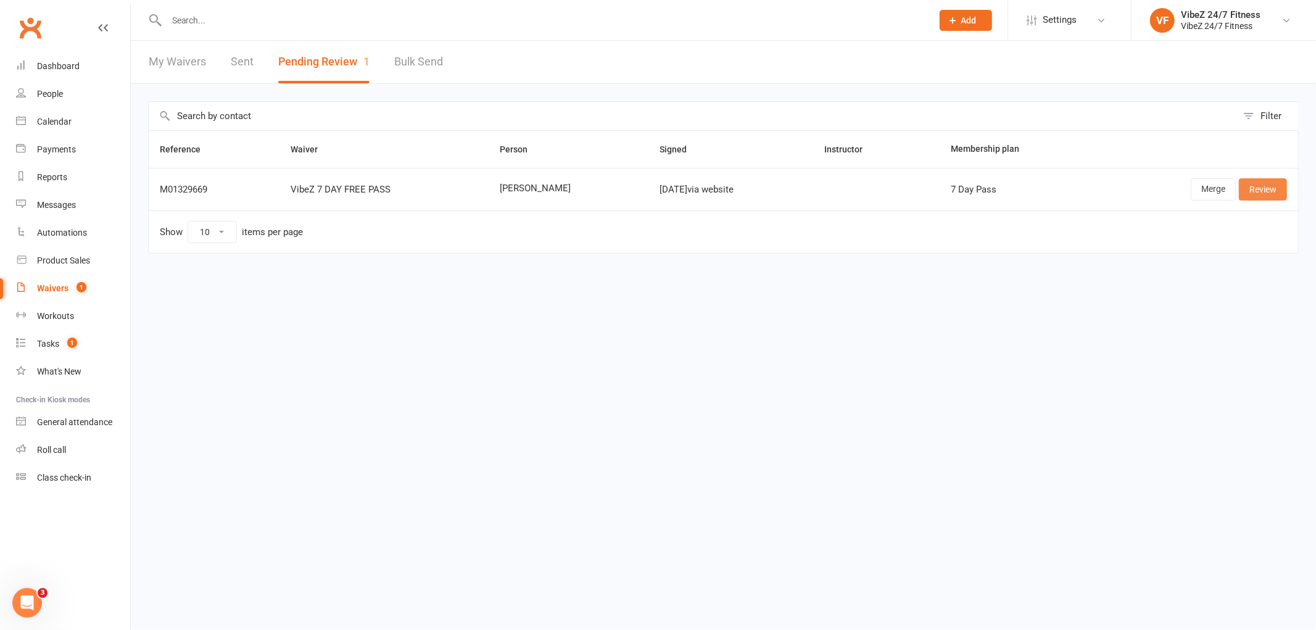
click at [1257, 190] on link "Review" at bounding box center [1263, 189] width 48 height 22
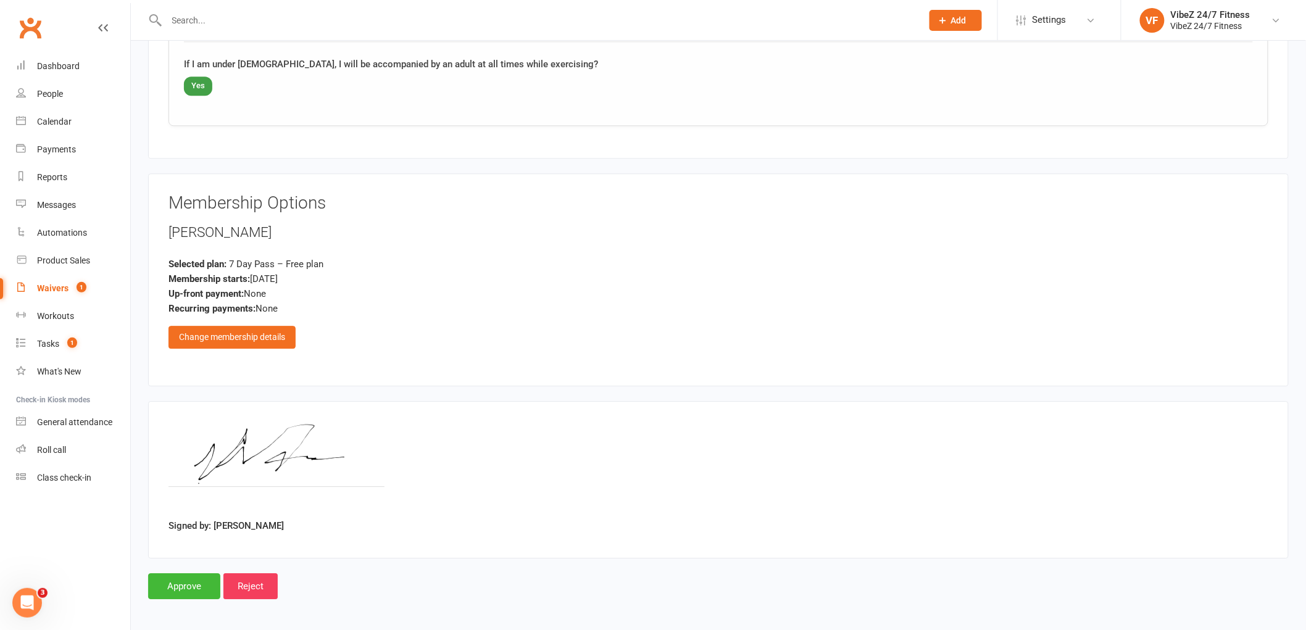
scroll to position [1296, 0]
click at [174, 583] on input "Approve" at bounding box center [184, 586] width 72 height 26
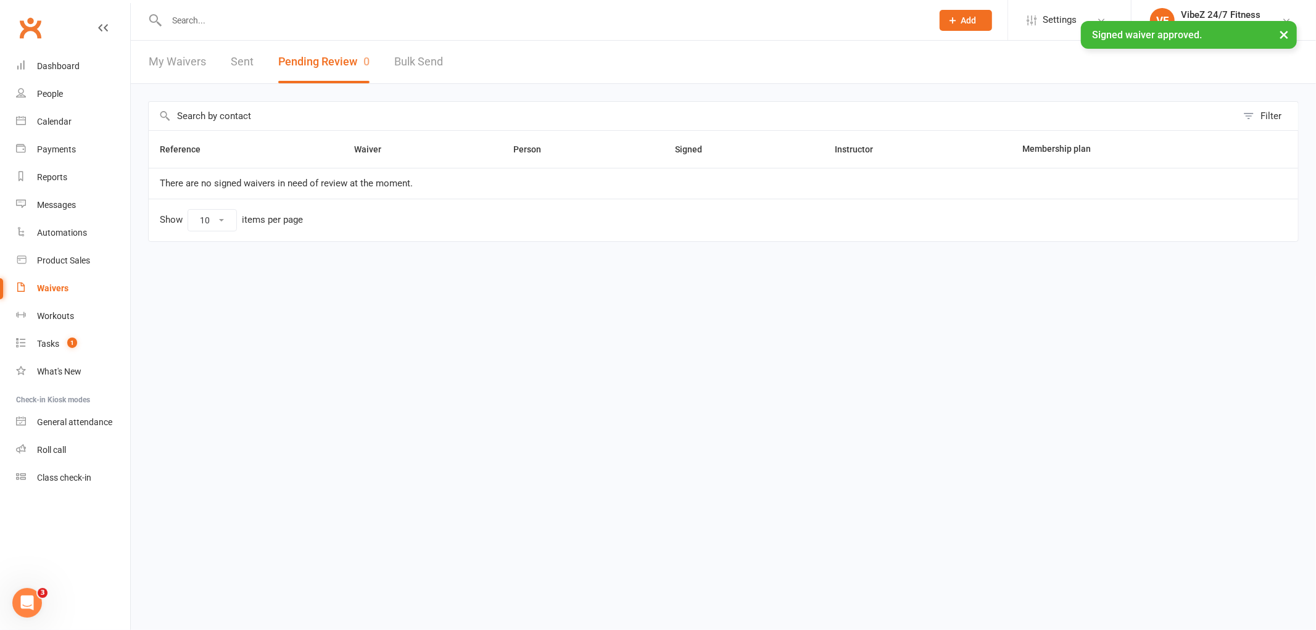
click at [154, 62] on link "My Waivers" at bounding box center [177, 62] width 57 height 43
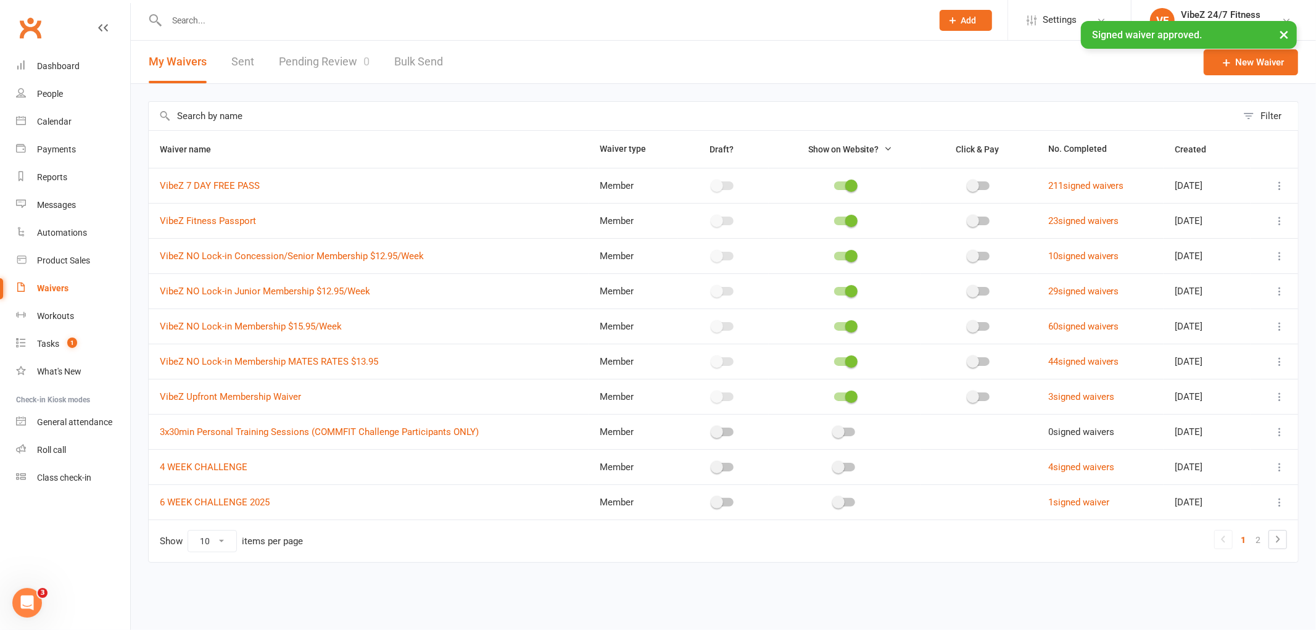
click at [290, 64] on link "Pending Review 0" at bounding box center [324, 62] width 91 height 43
